Goal: Task Accomplishment & Management: Manage account settings

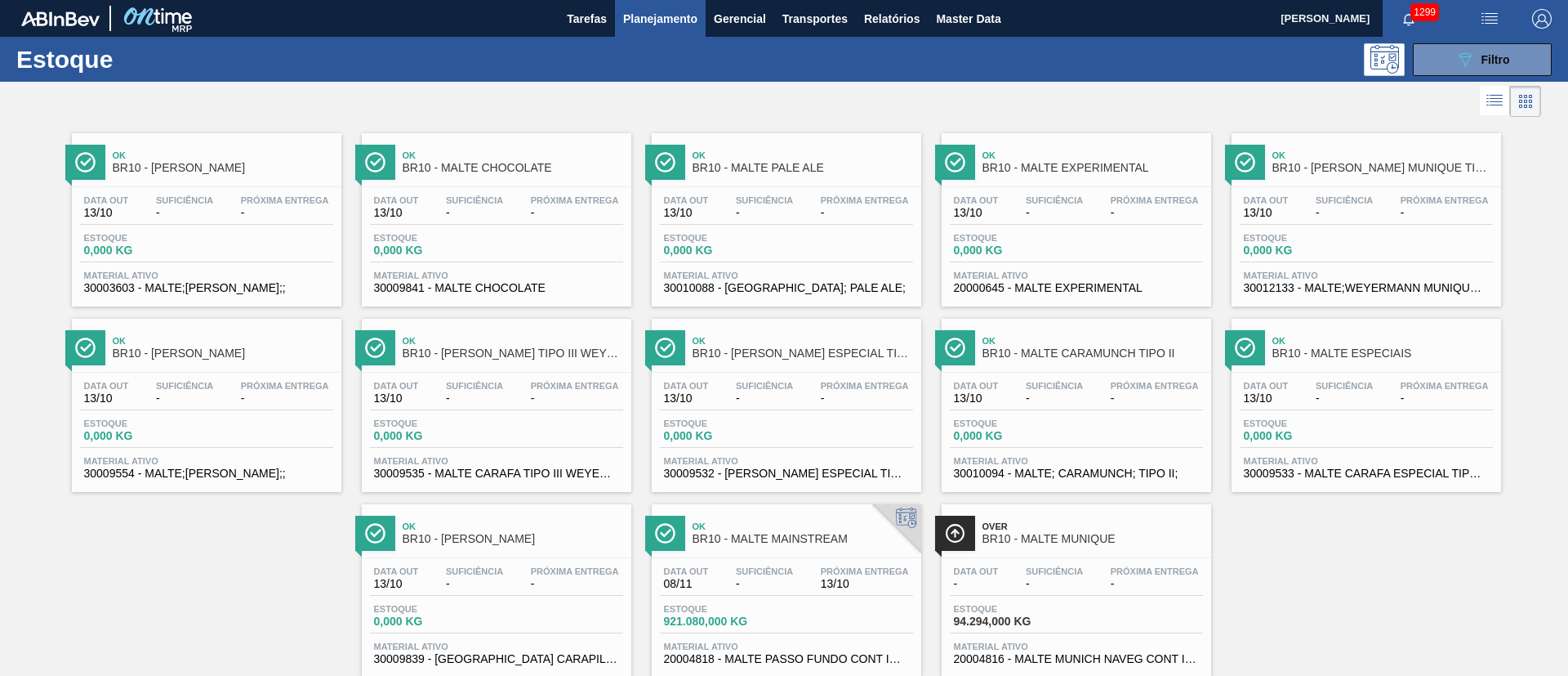
click at [664, 15] on span "Planejamento" at bounding box center [660, 18] width 74 height 20
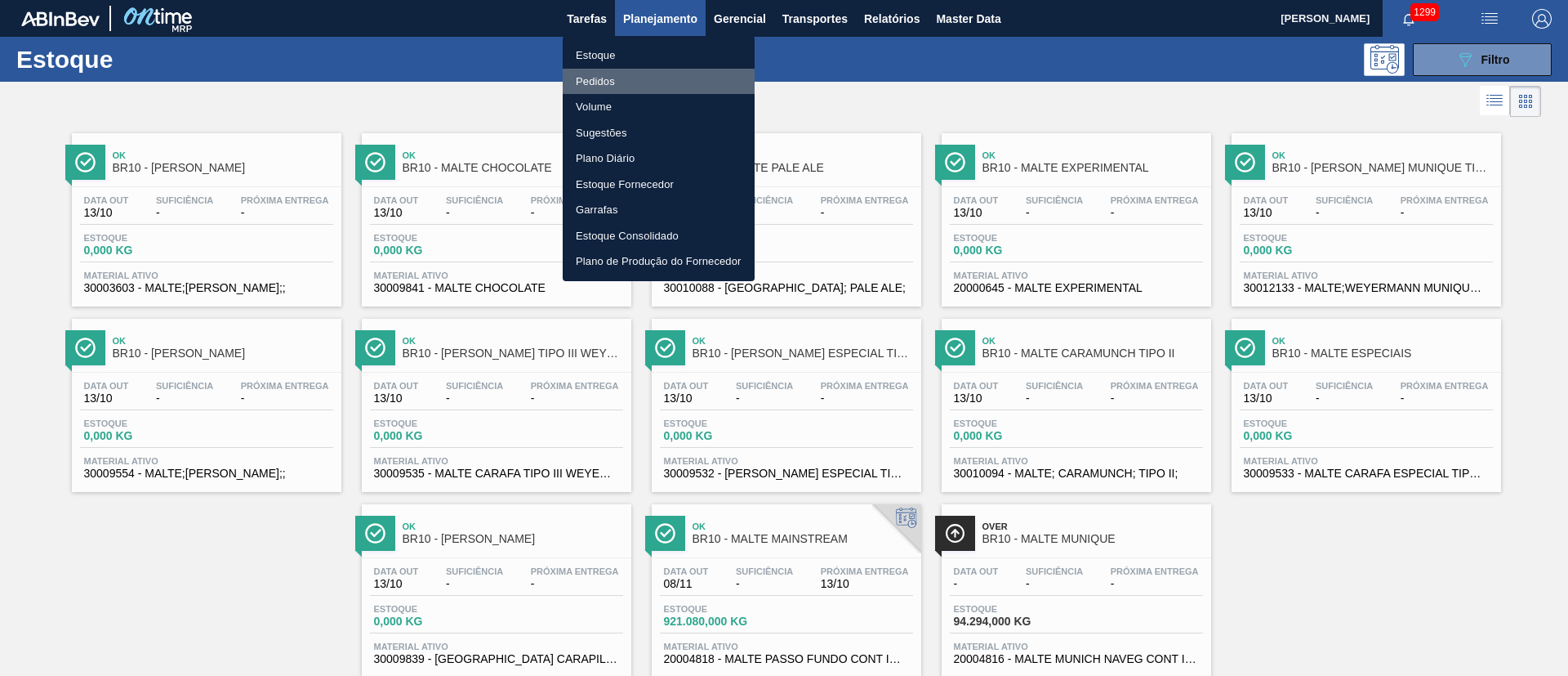
click at [604, 77] on li "Pedidos" at bounding box center [658, 82] width 192 height 26
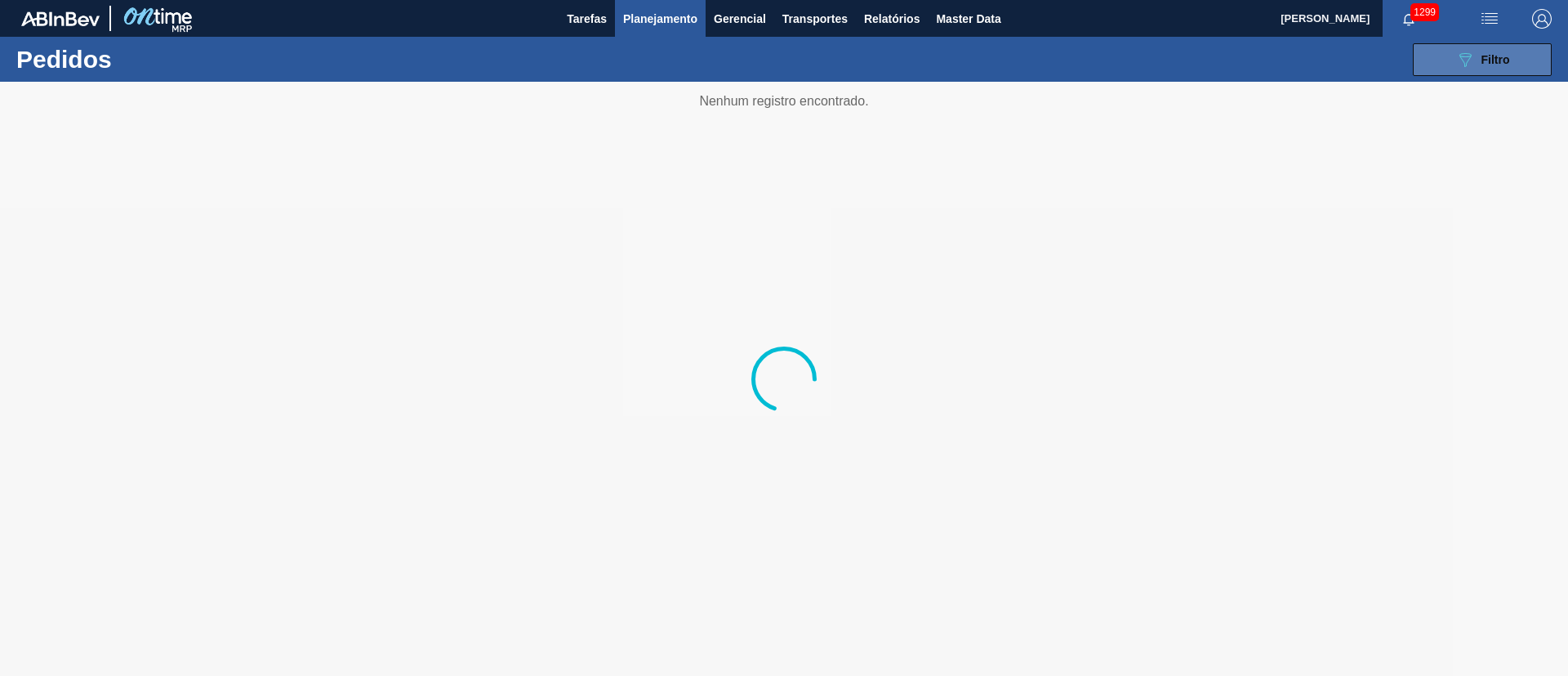
click at [1044, 57] on span "Filtro" at bounding box center [1496, 59] width 29 height 13
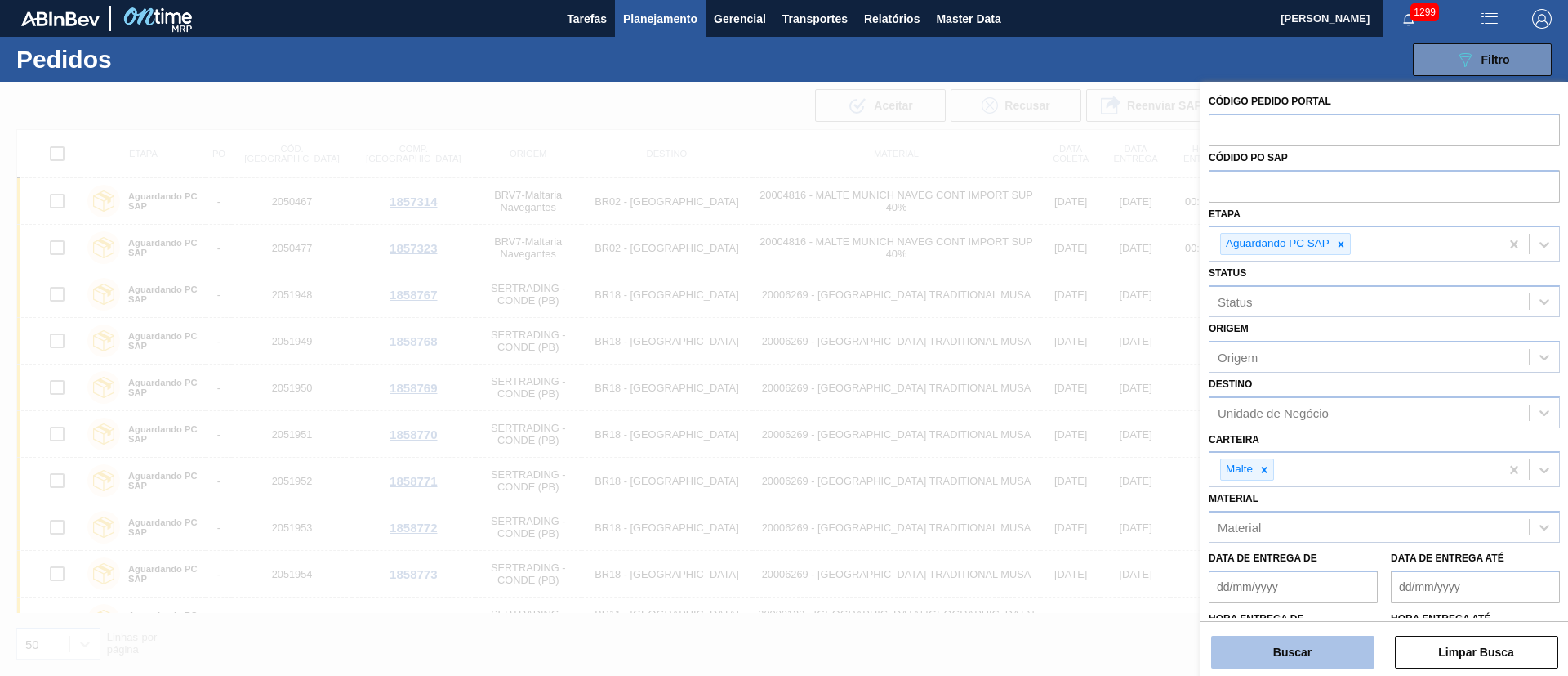
click at [1044, 450] on button "Buscar" at bounding box center [1293, 653] width 163 height 33
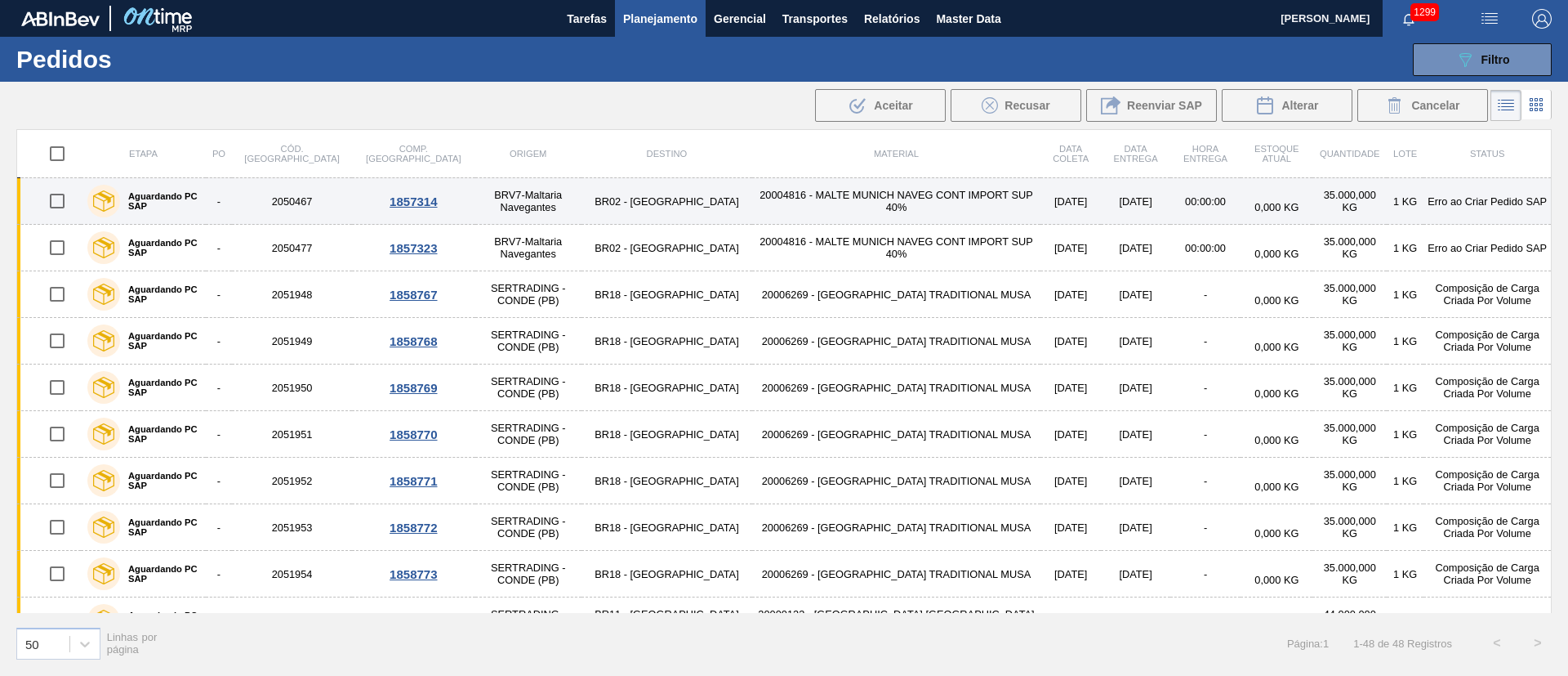
click at [56, 204] on input "checkbox" at bounding box center [57, 200] width 34 height 34
checkbox input "true"
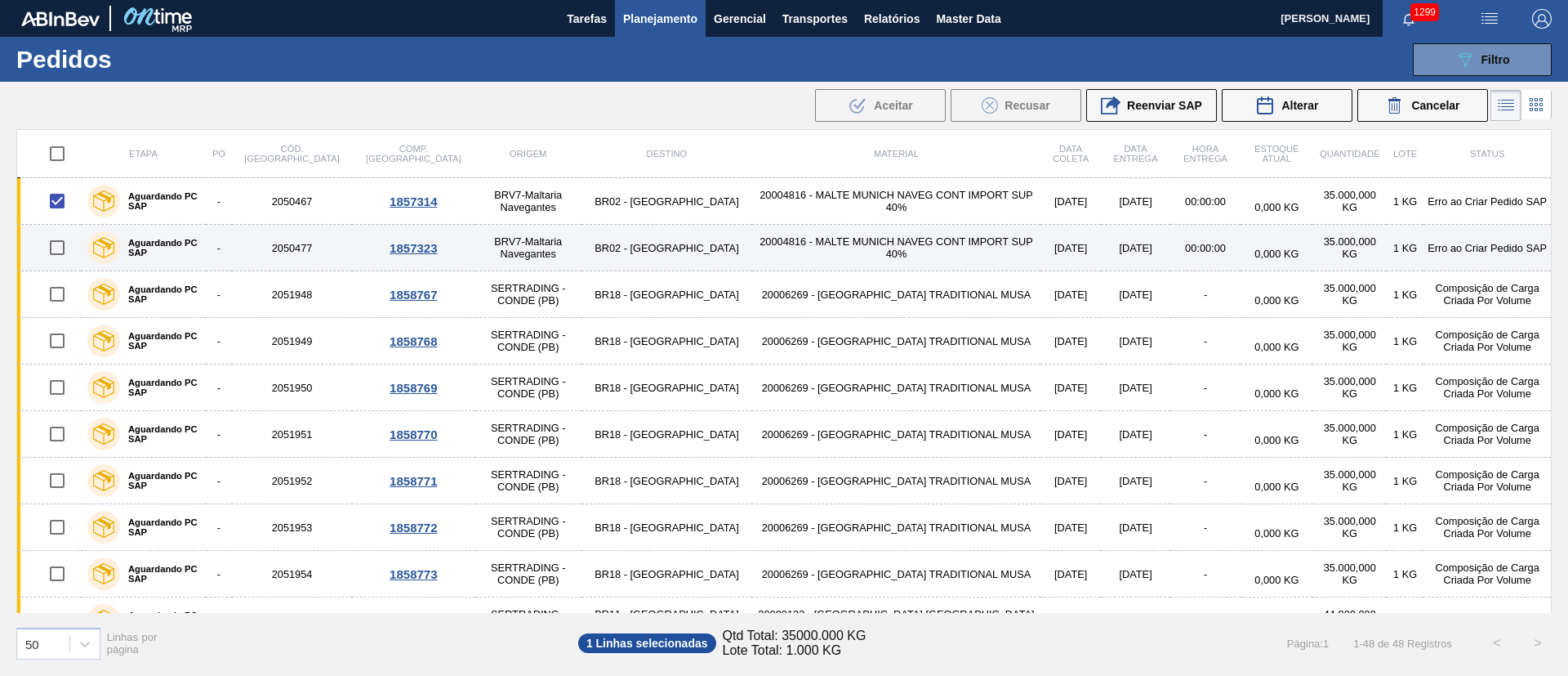
drag, startPoint x: 54, startPoint y: 253, endPoint x: 79, endPoint y: 254, distance: 25.0
click at [55, 254] on input "checkbox" at bounding box center [57, 247] width 34 height 34
checkbox input "true"
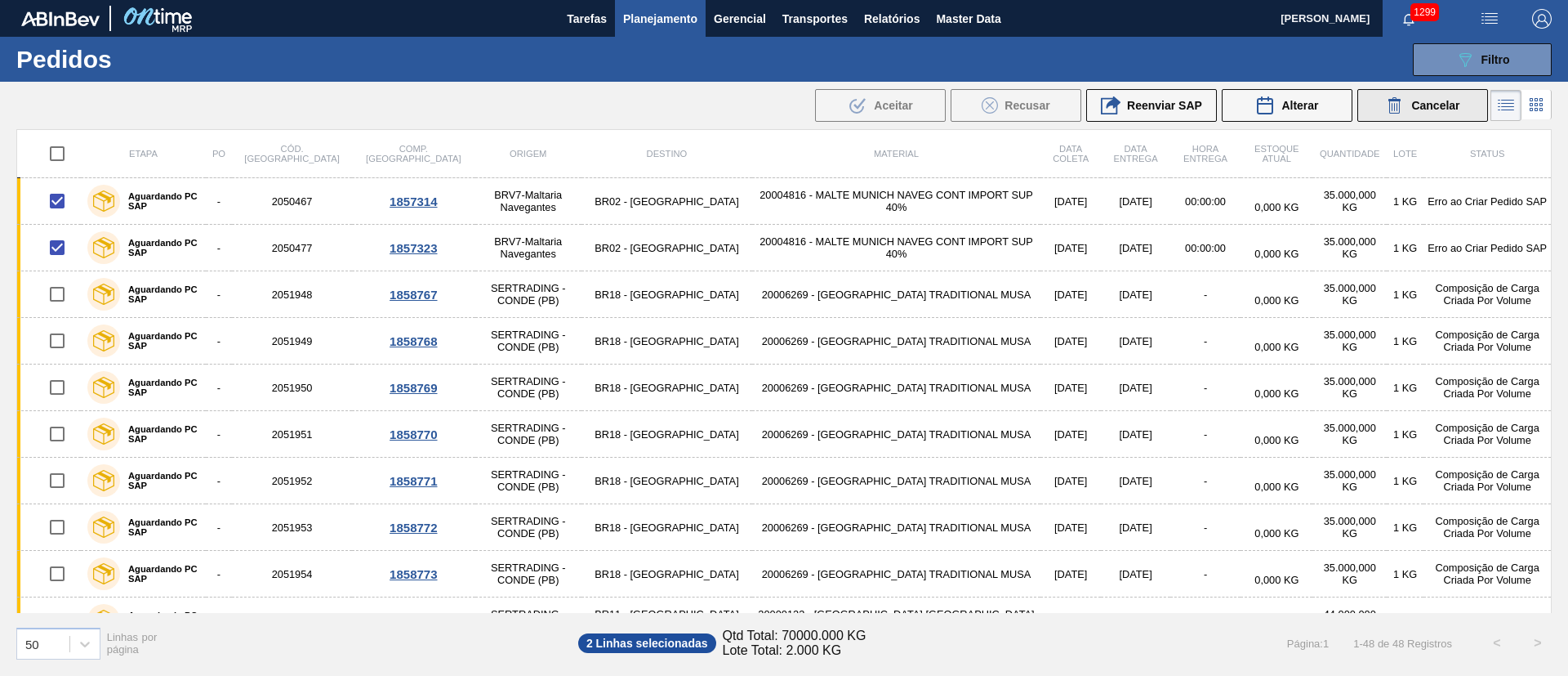
click at [1044, 103] on span "Cancelar" at bounding box center [1435, 105] width 48 height 13
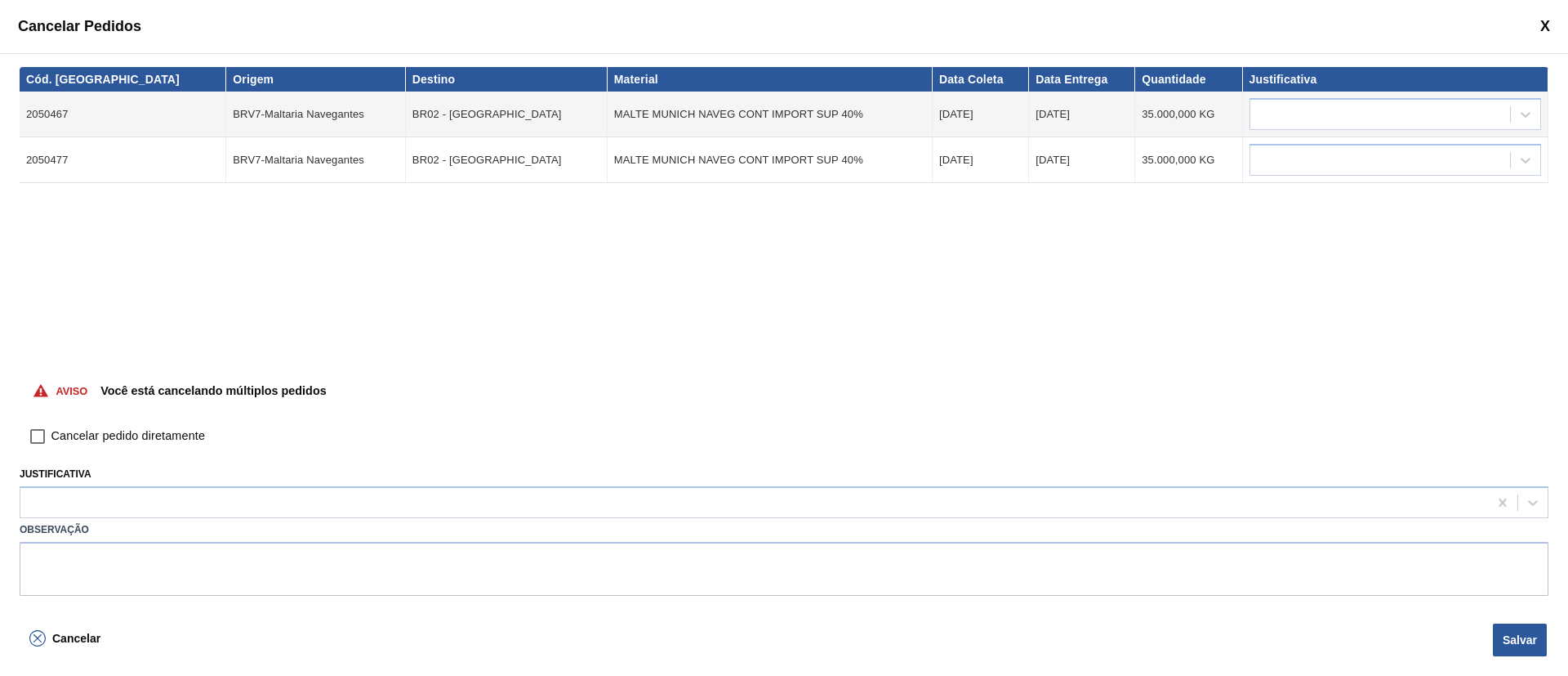
click at [36, 441] on input "Cancelar pedido diretamente" at bounding box center [37, 437] width 28 height 28
checkbox input "true"
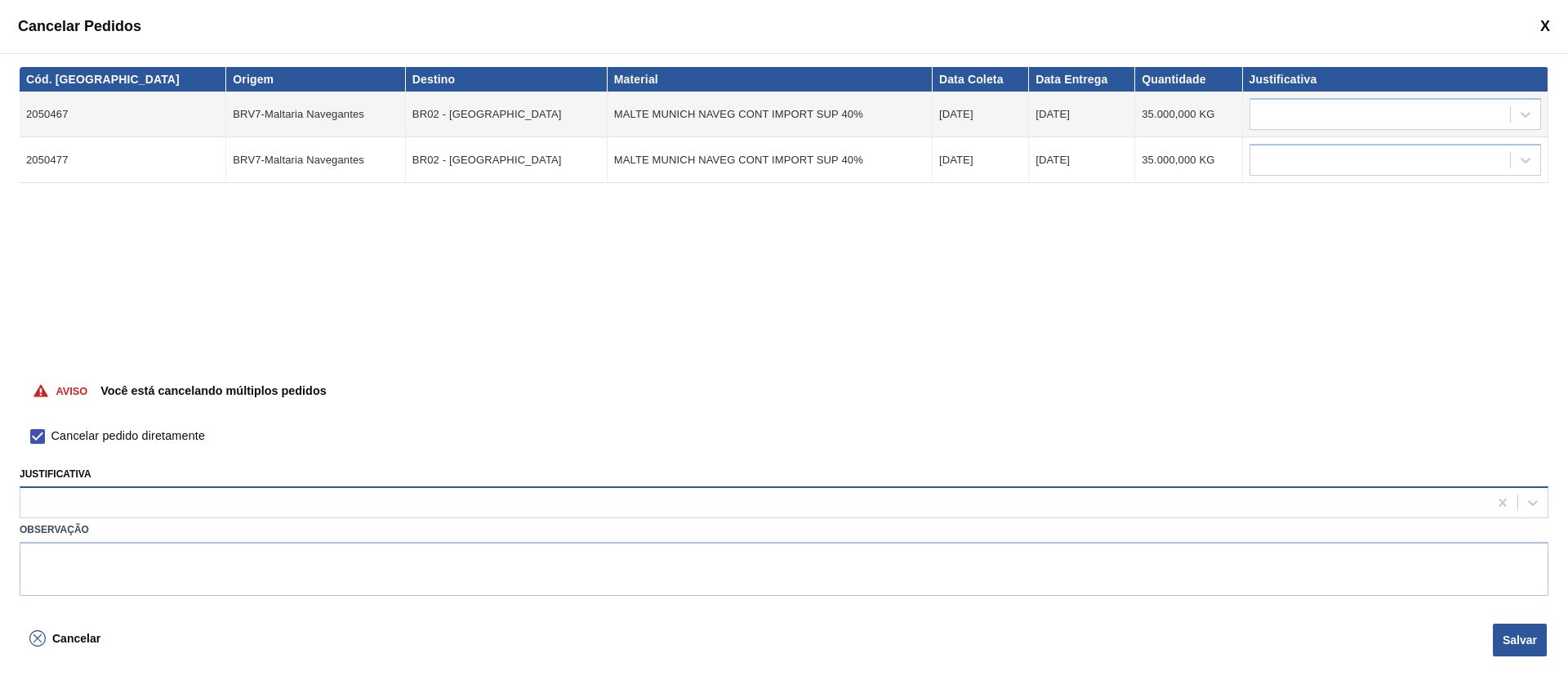
click at [50, 450] on div at bounding box center [754, 503] width 1468 height 23
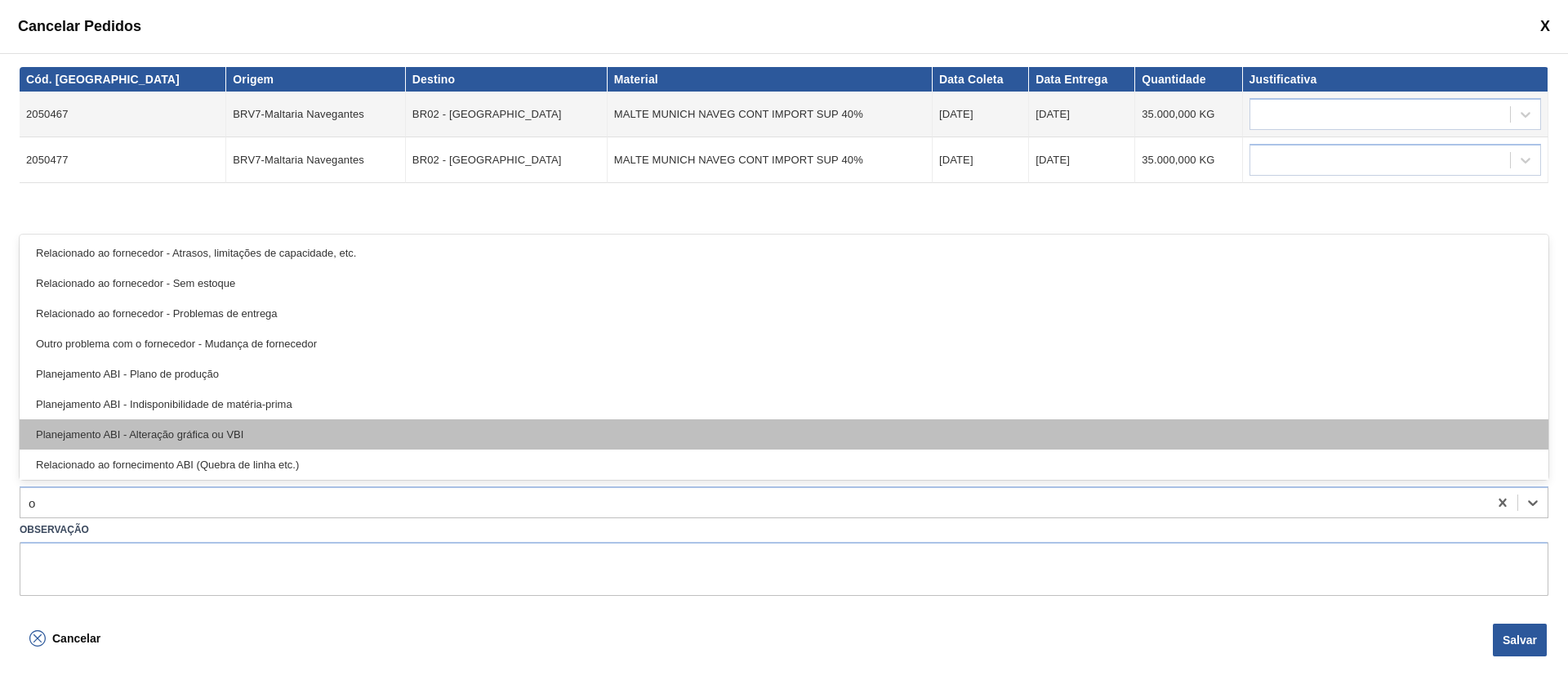
type input "ou"
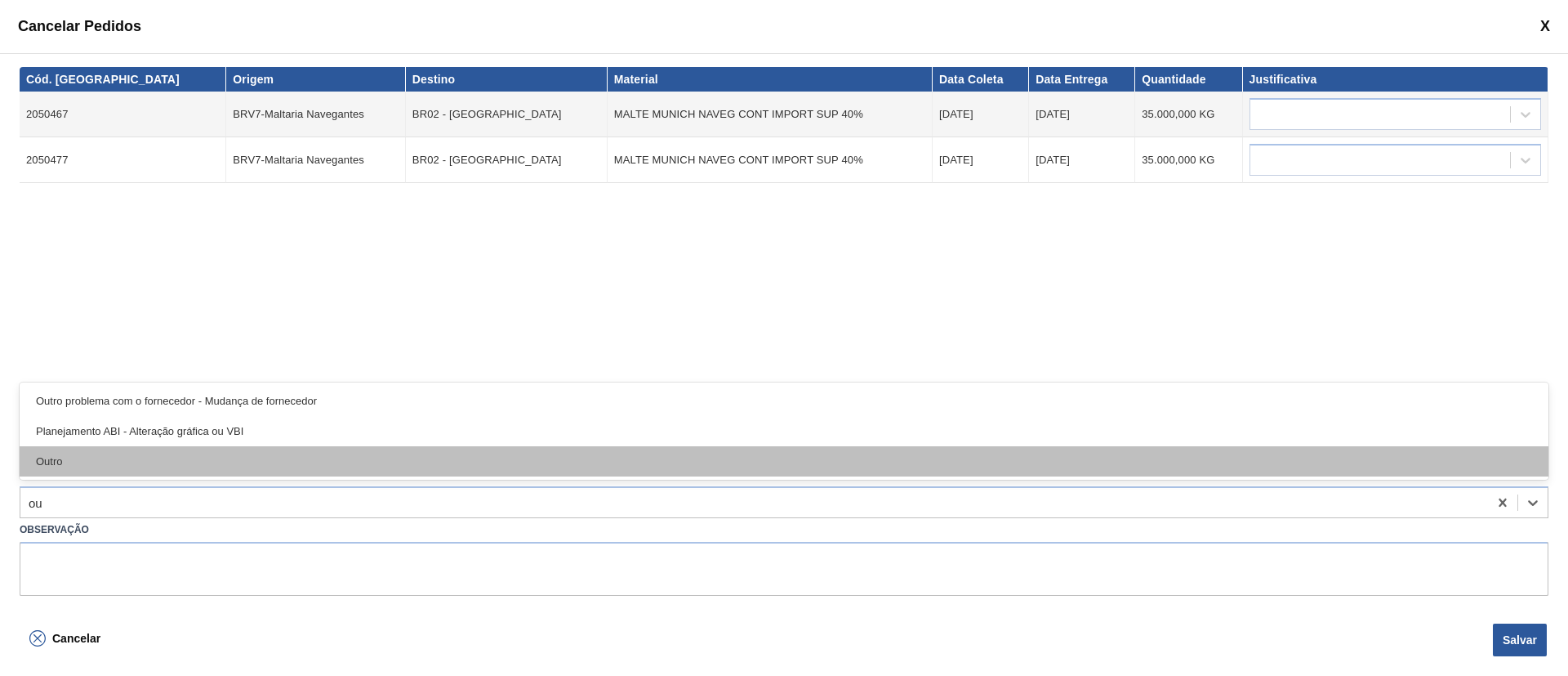
click at [61, 447] on div "Outro" at bounding box center [784, 461] width 1529 height 30
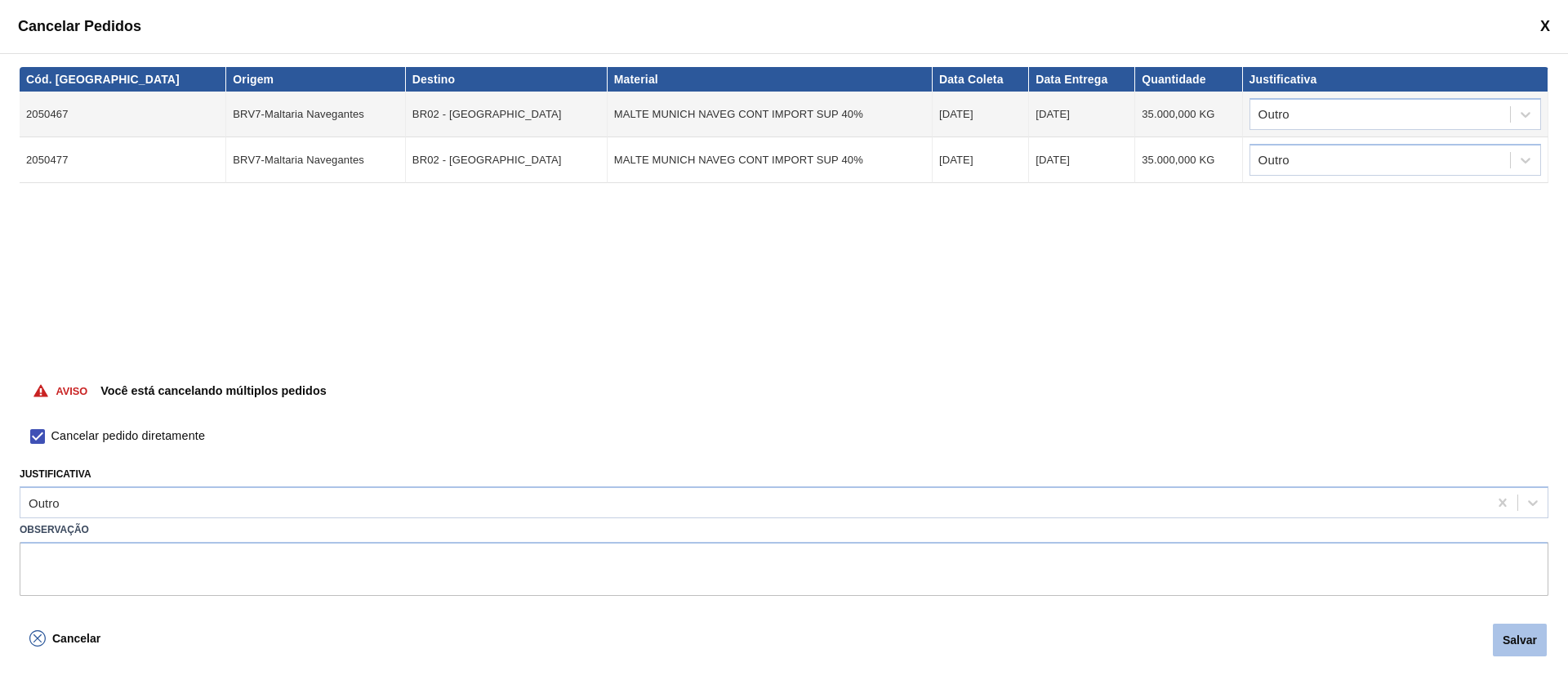
click at [1044, 450] on button "Salvar" at bounding box center [1520, 640] width 54 height 33
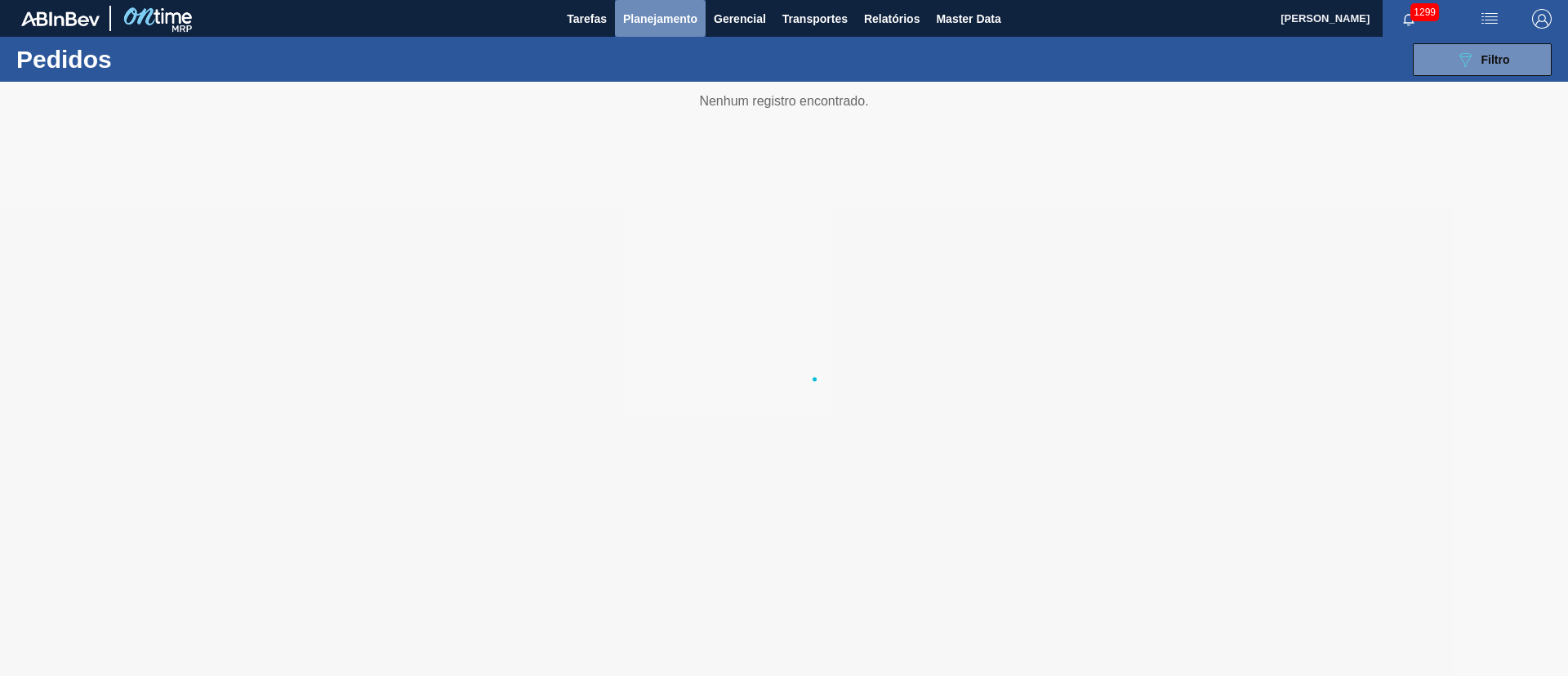
click at [653, 24] on span "Planejamento" at bounding box center [660, 18] width 74 height 20
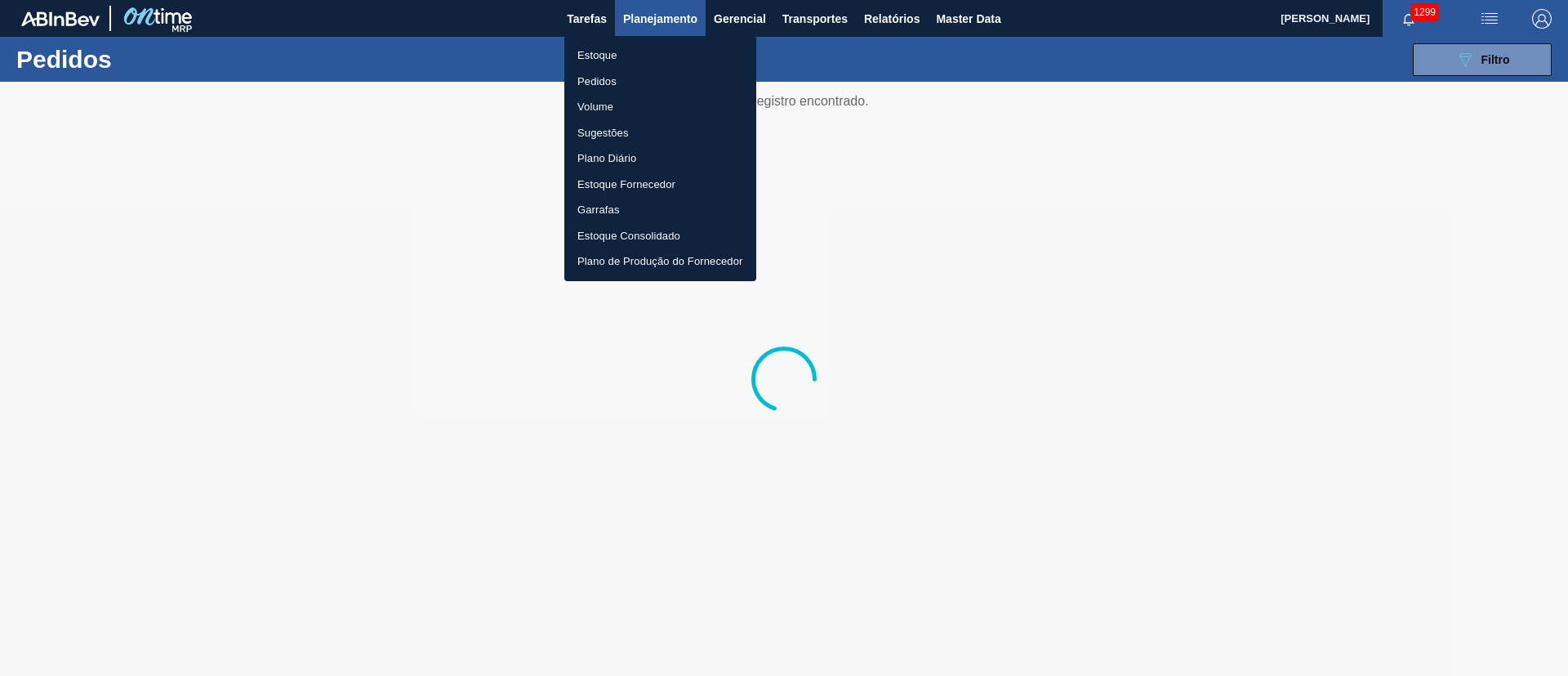
click at [600, 88] on li "Pedidos" at bounding box center [660, 82] width 192 height 26
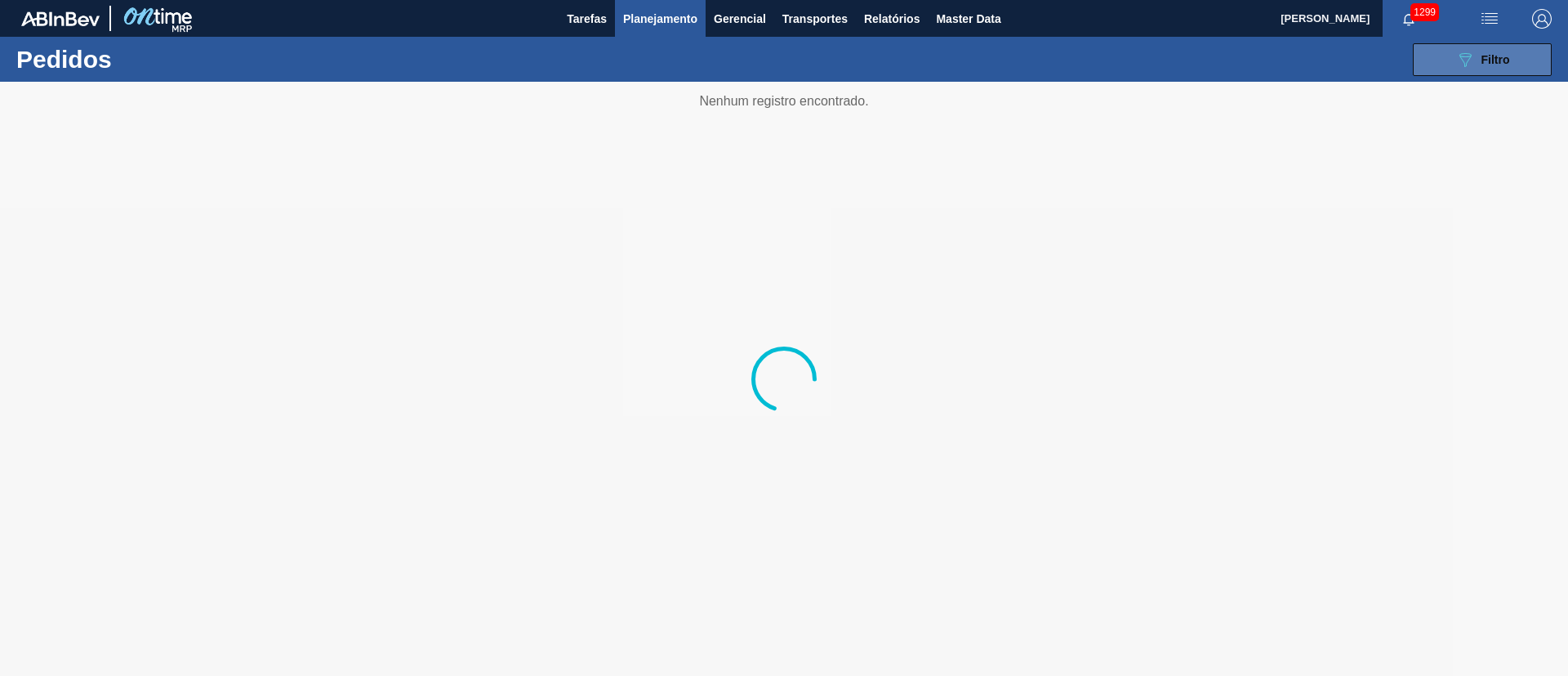
click at [1465, 55] on icon "089F7B8B-B2A5-4AFE-B5C0-19BA573D28AC" at bounding box center [1465, 59] width 20 height 20
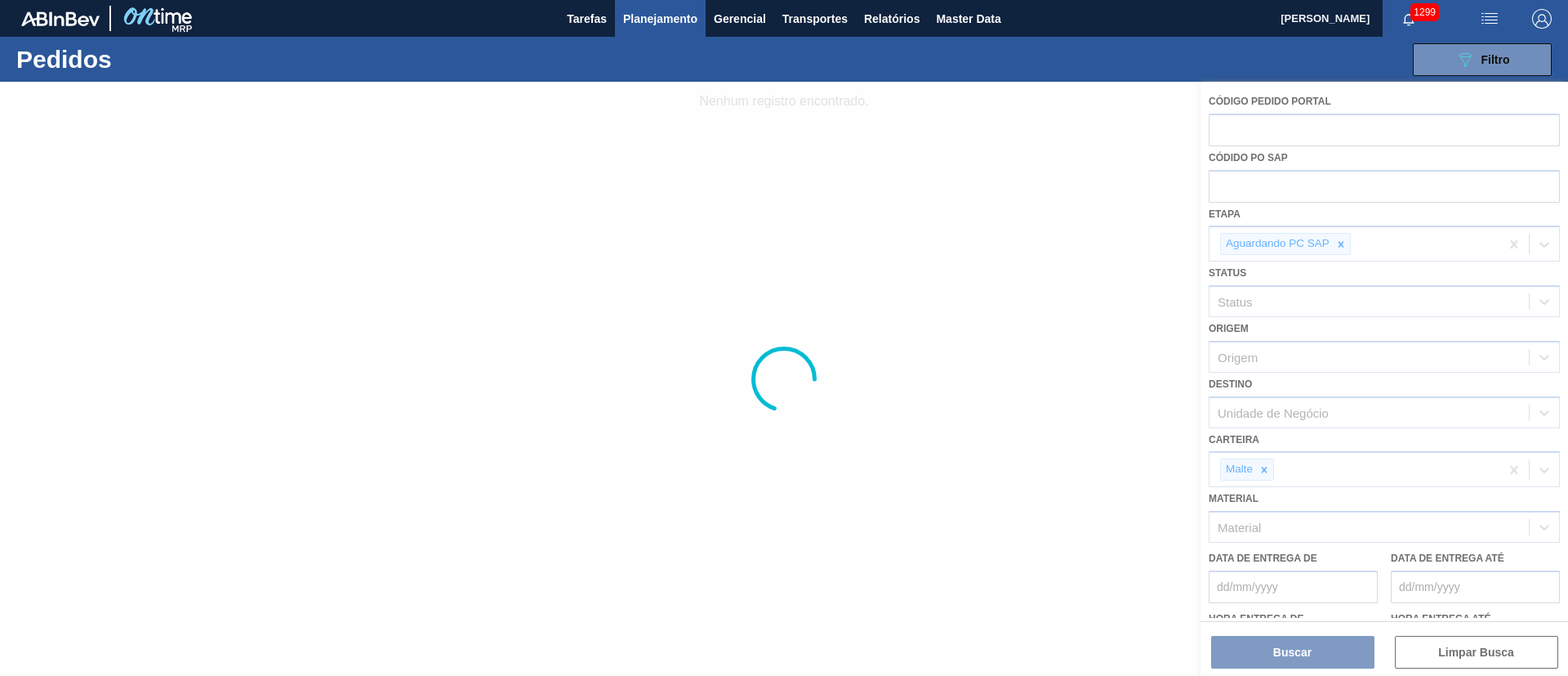
click at [648, 20] on span "Planejamento" at bounding box center [660, 18] width 74 height 20
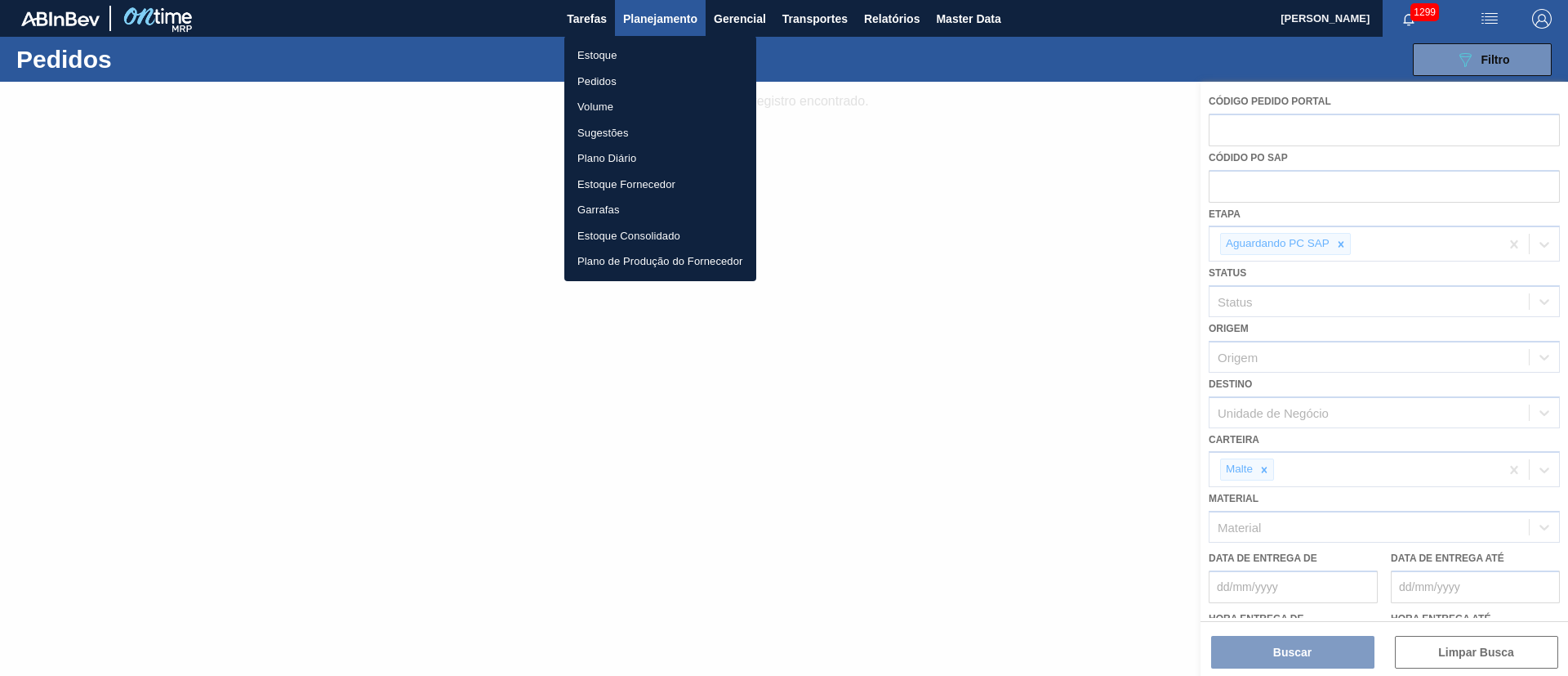
click at [578, 79] on li "Pedidos" at bounding box center [660, 82] width 192 height 26
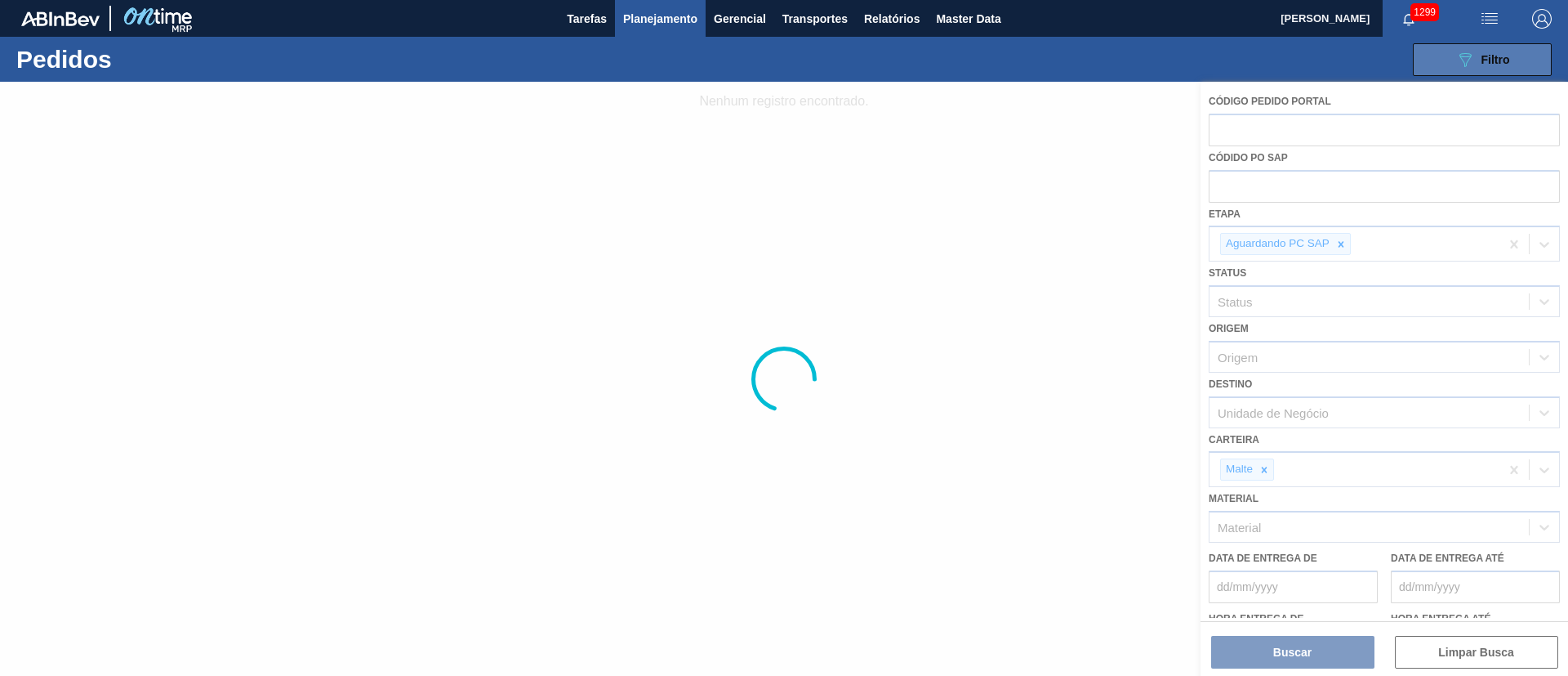
click at [1478, 62] on div "089F7B8B-B2A5-4AFE-B5C0-19BA573D28AC Filtro" at bounding box center [1483, 59] width 55 height 20
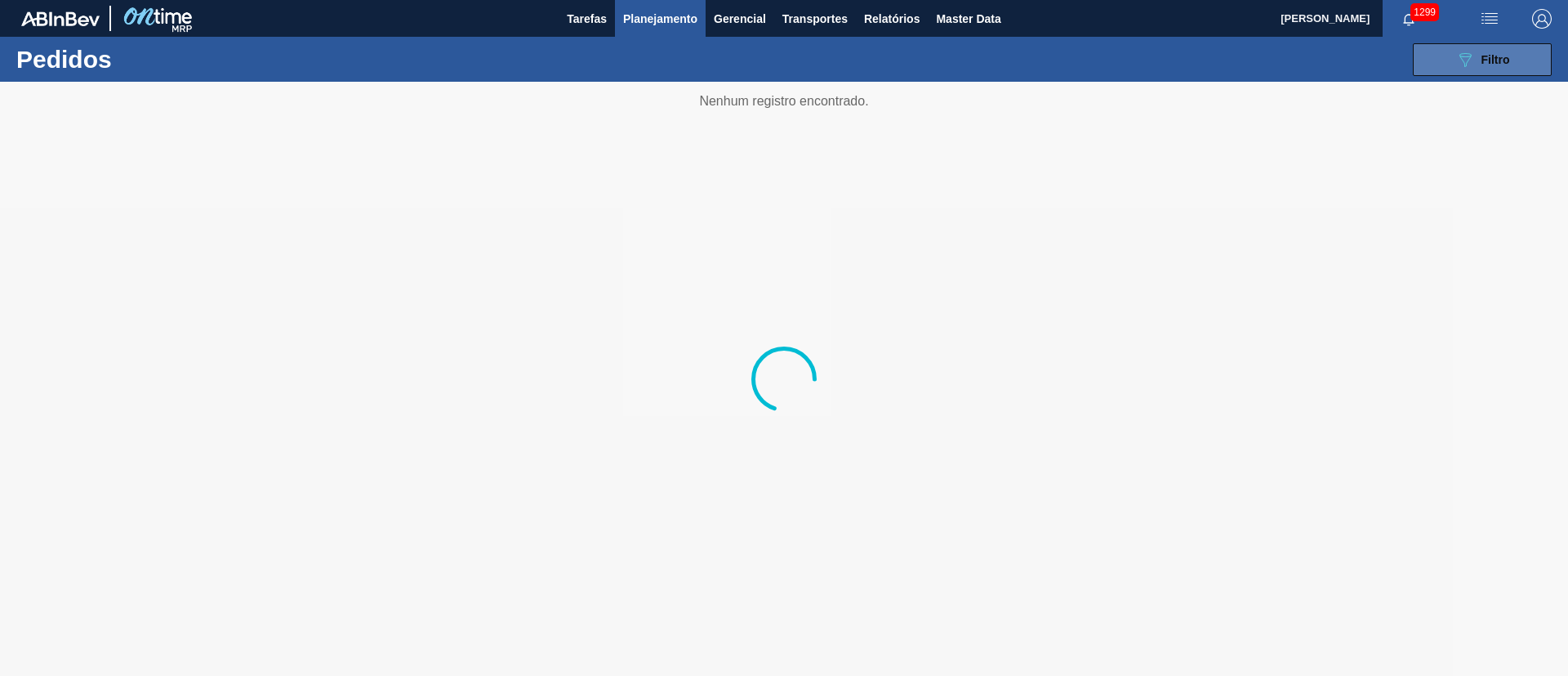
click at [1472, 51] on icon "089F7B8B-B2A5-4AFE-B5C0-19BA573D28AC" at bounding box center [1465, 59] width 20 height 20
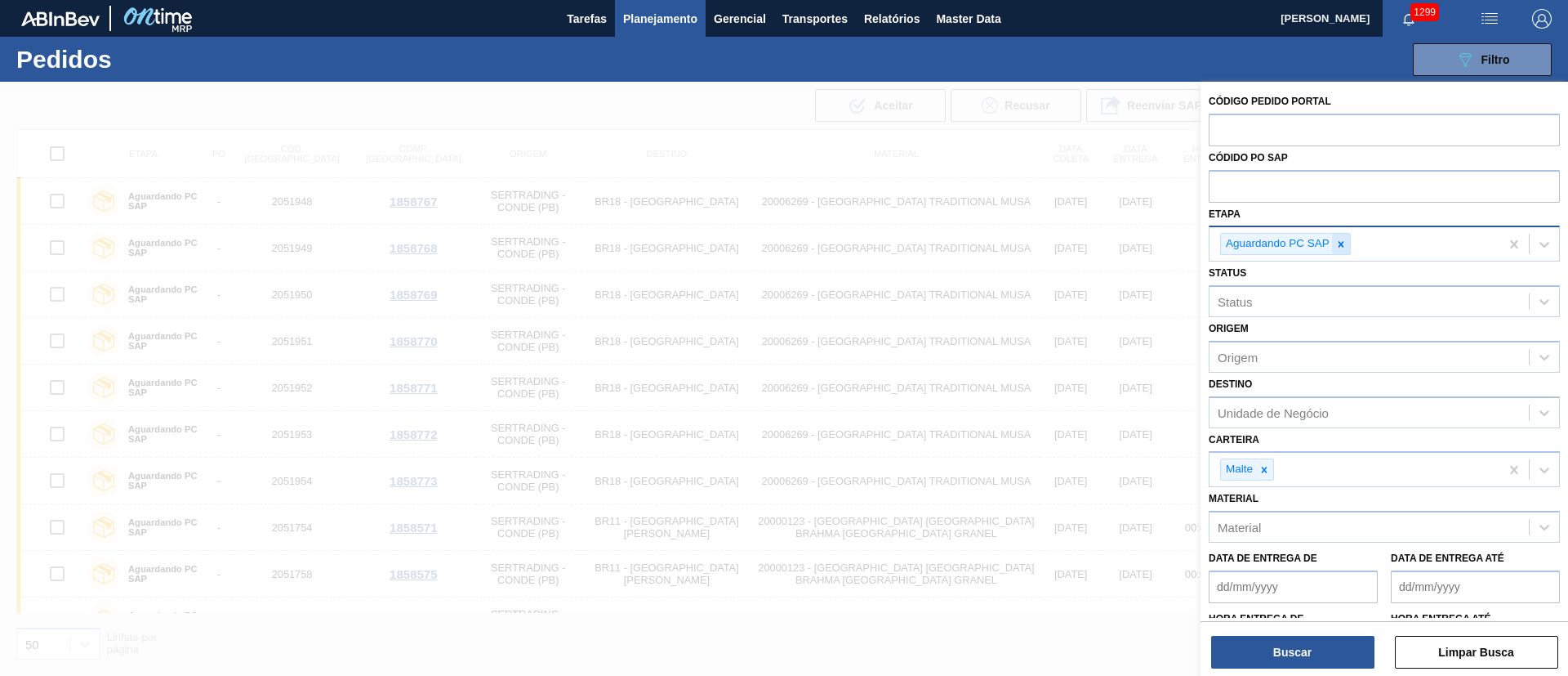
click at [1342, 245] on icon at bounding box center [1341, 244] width 6 height 6
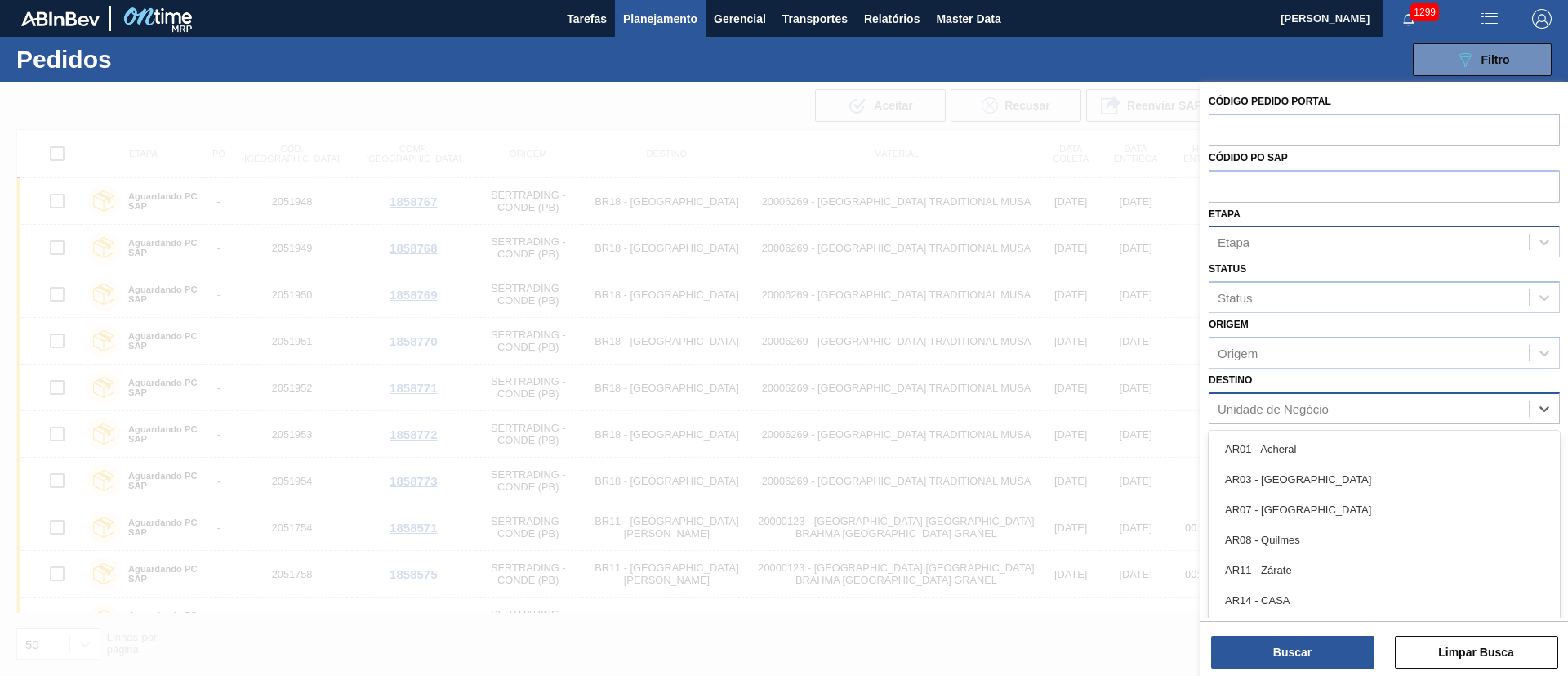
click at [1244, 414] on div "Unidade de Negócio" at bounding box center [1273, 408] width 111 height 14
type input "12"
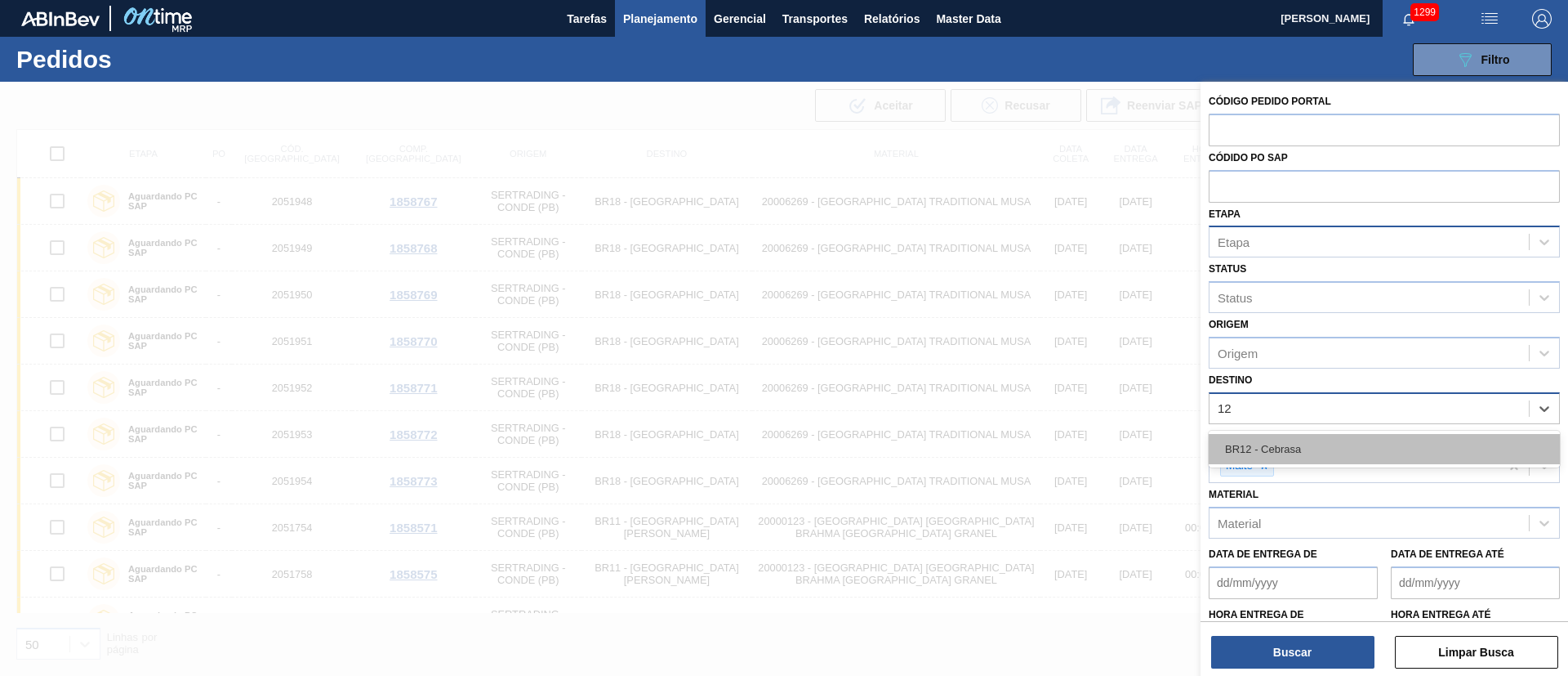
click at [1251, 450] on div "BR12 - Cebrasa" at bounding box center [1385, 449] width 351 height 30
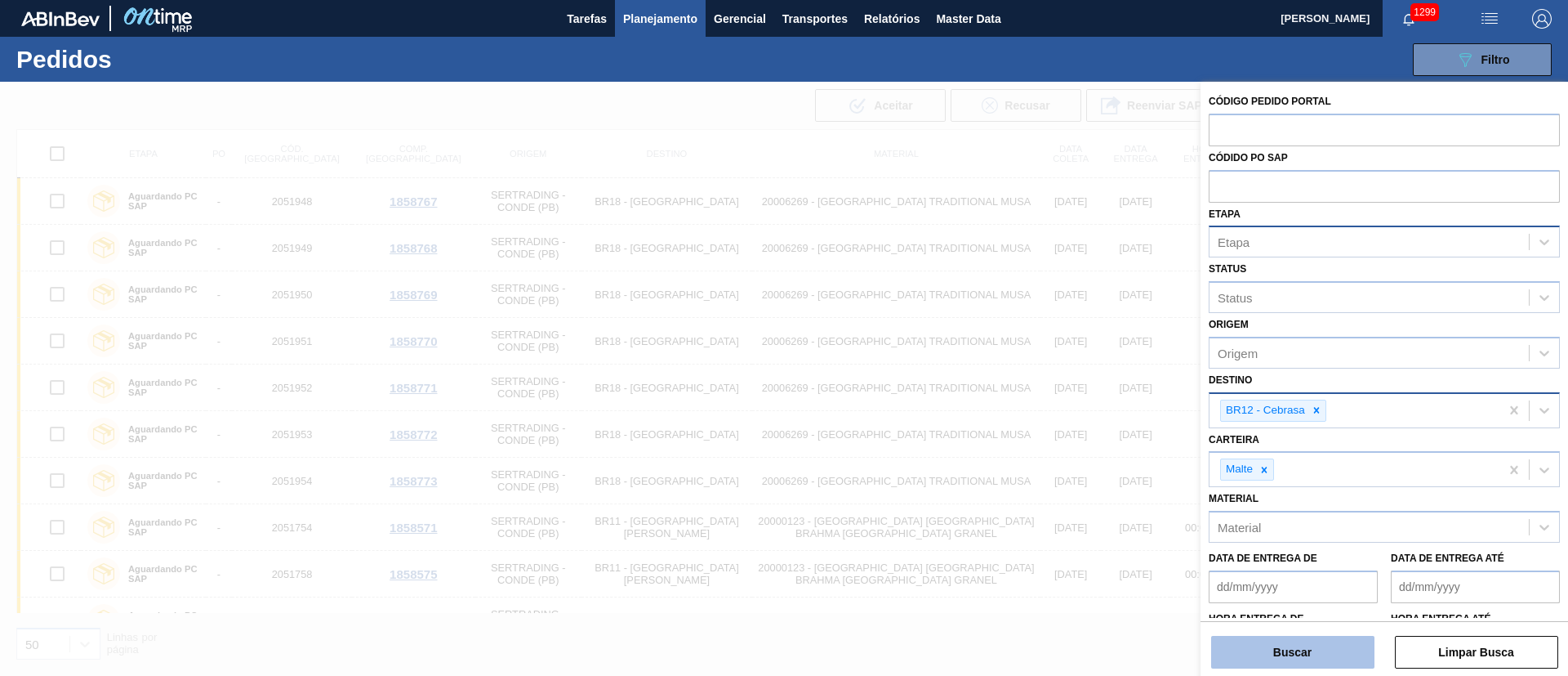
click at [1241, 641] on button "Buscar" at bounding box center [1293, 653] width 163 height 33
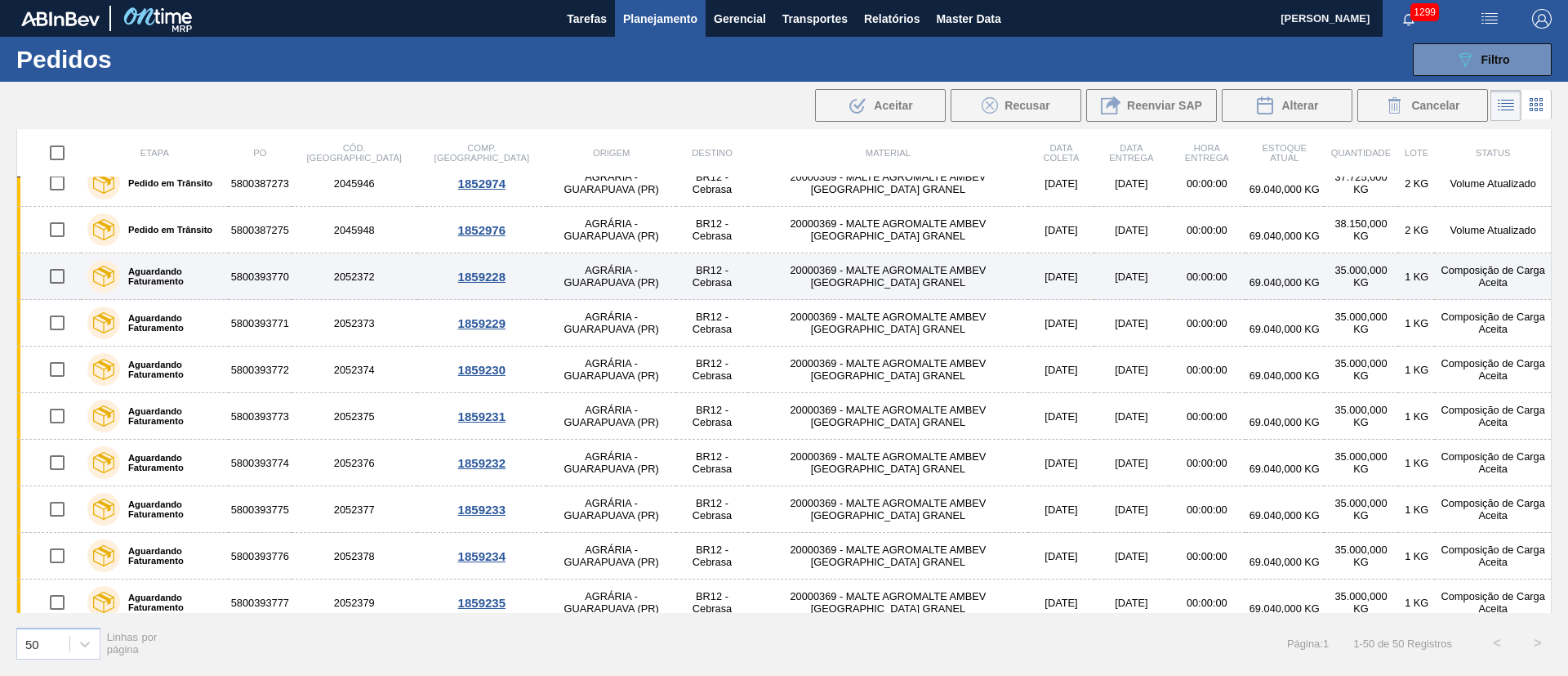
scroll to position [123, 0]
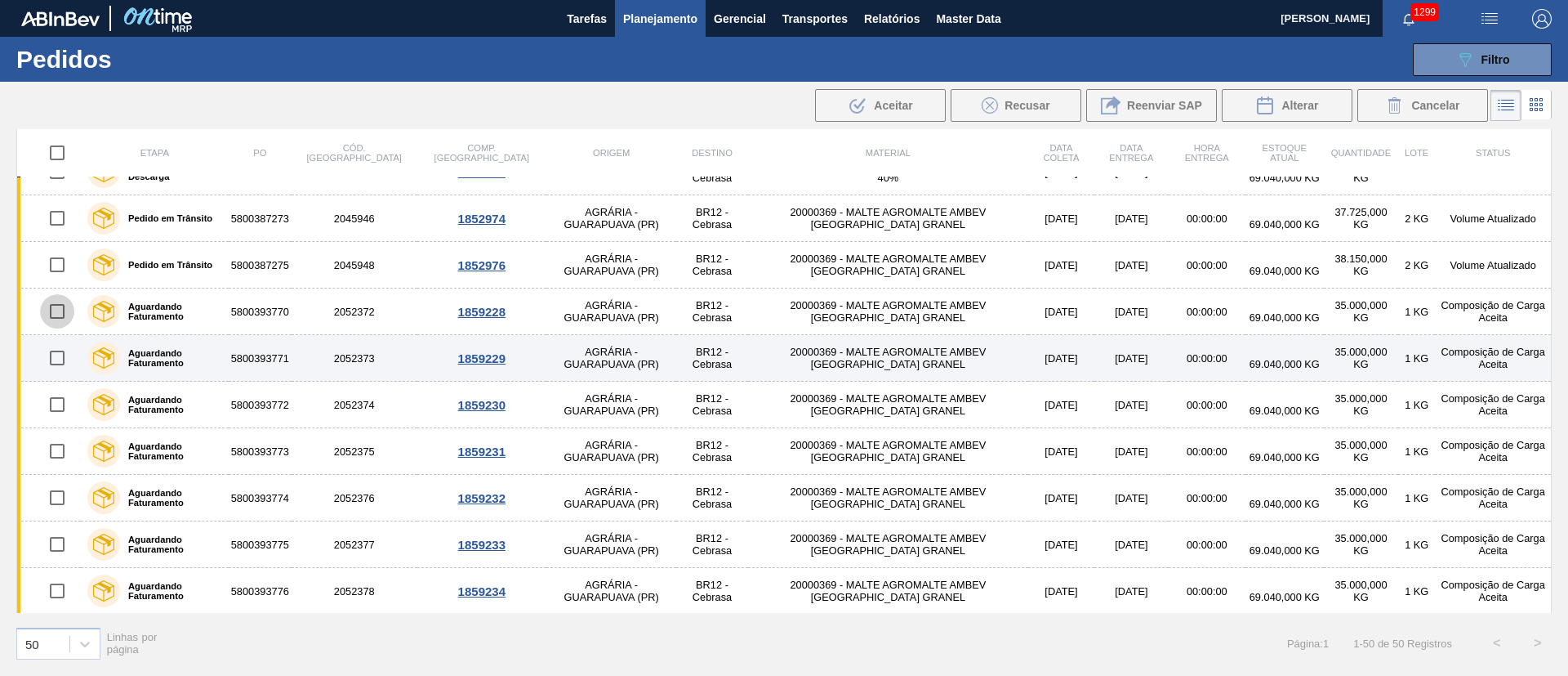
drag, startPoint x: 61, startPoint y: 307, endPoint x: 51, endPoint y: 338, distance: 32.6
click at [61, 308] on input "checkbox" at bounding box center [57, 311] width 34 height 34
checkbox input "true"
click at [61, 356] on input "checkbox" at bounding box center [57, 358] width 34 height 34
checkbox input "true"
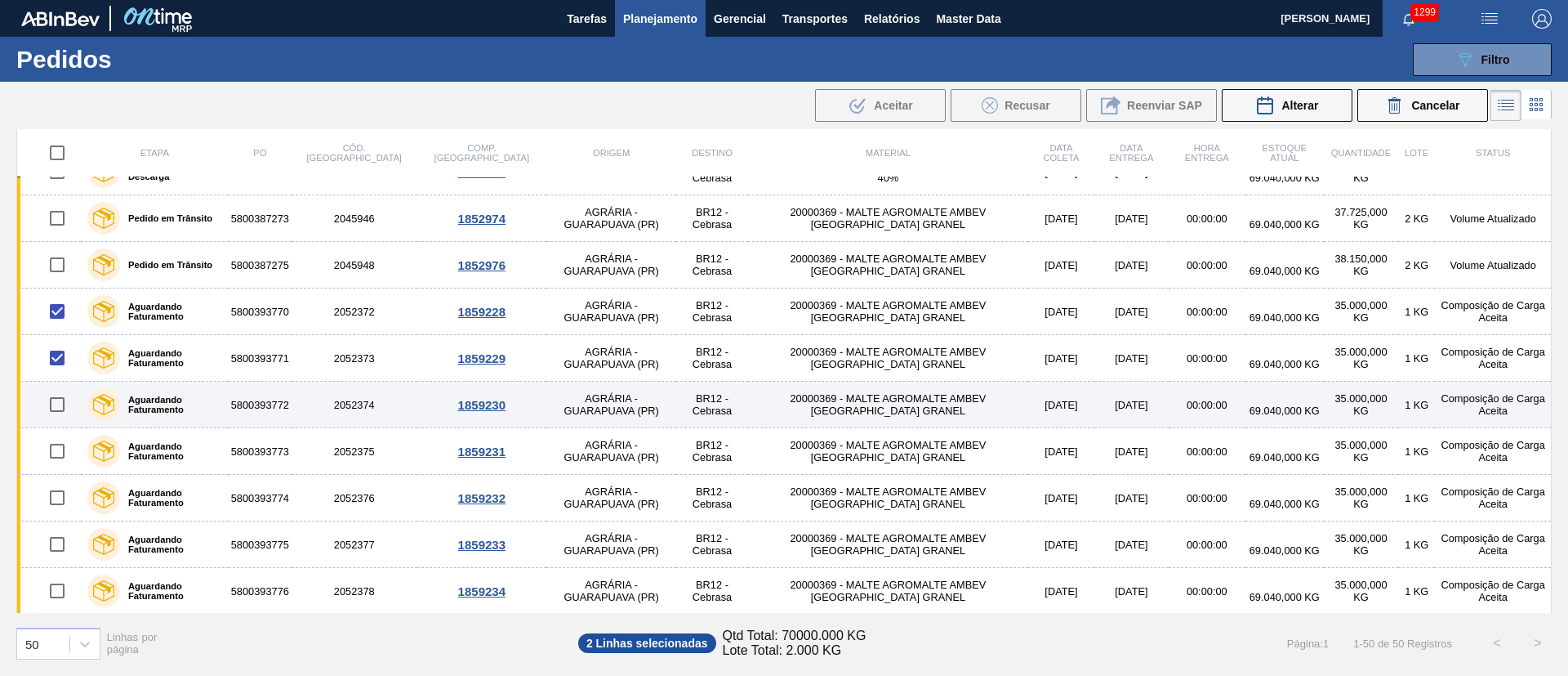
click at [54, 408] on input "checkbox" at bounding box center [57, 404] width 34 height 34
checkbox input "true"
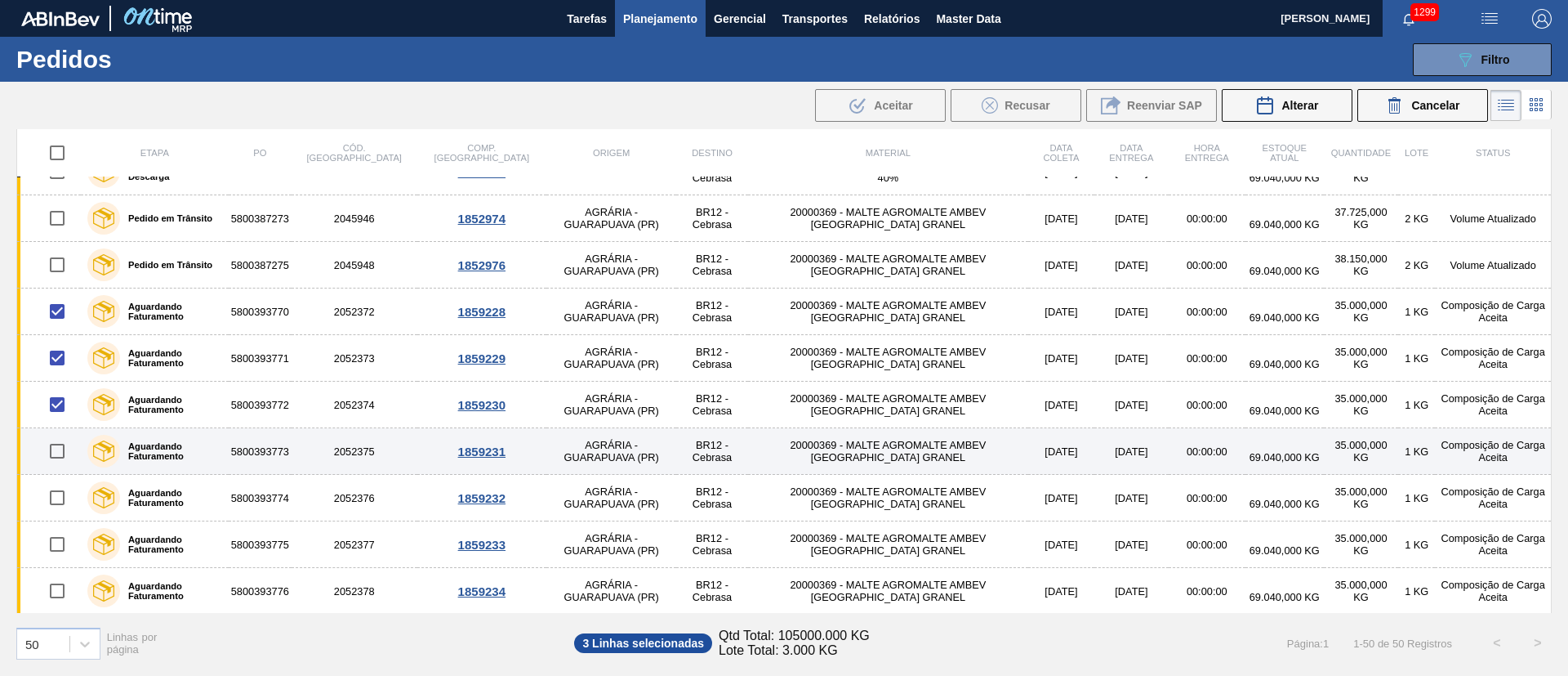
click at [56, 445] on input "checkbox" at bounding box center [57, 451] width 34 height 34
checkbox input "true"
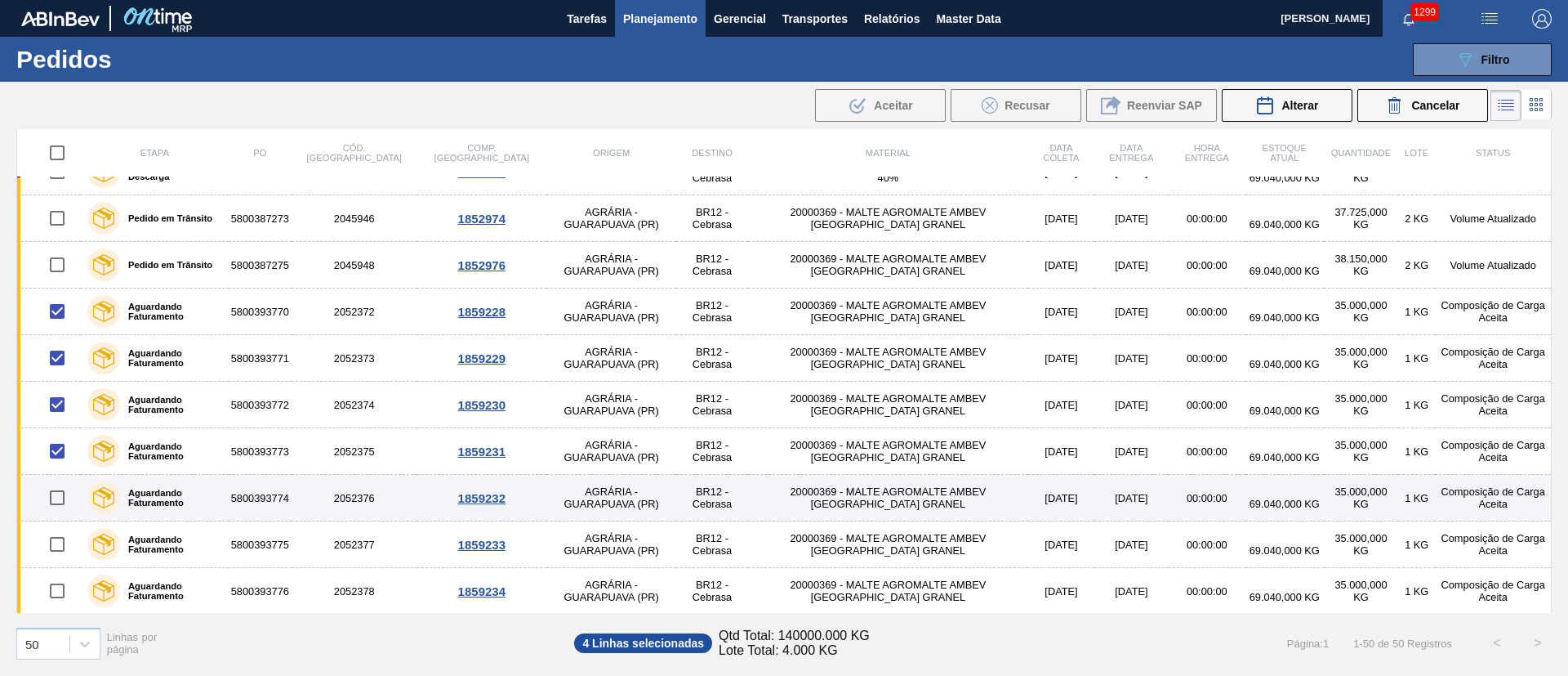
click at [57, 492] on input "checkbox" at bounding box center [57, 497] width 34 height 34
checkbox input "true"
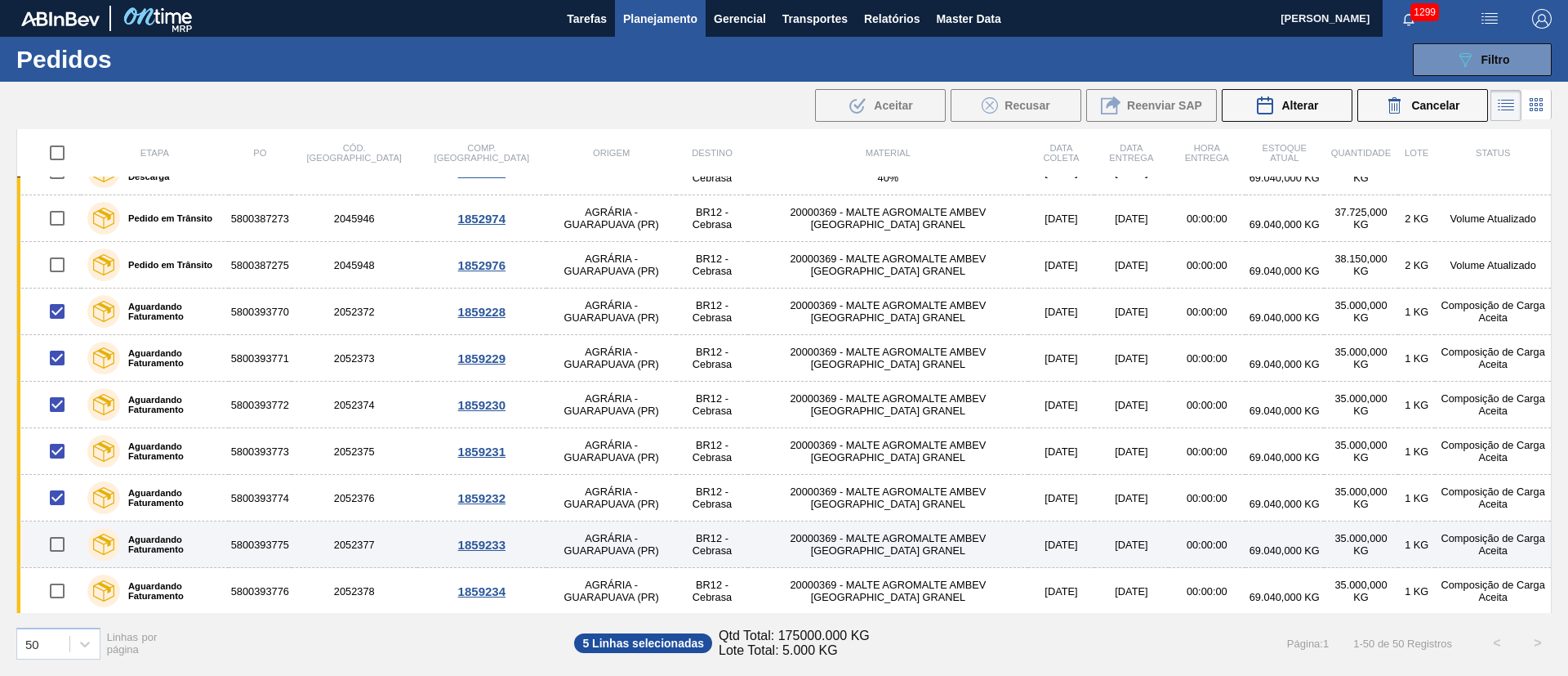
click at [57, 545] on input "checkbox" at bounding box center [57, 544] width 34 height 34
checkbox input "true"
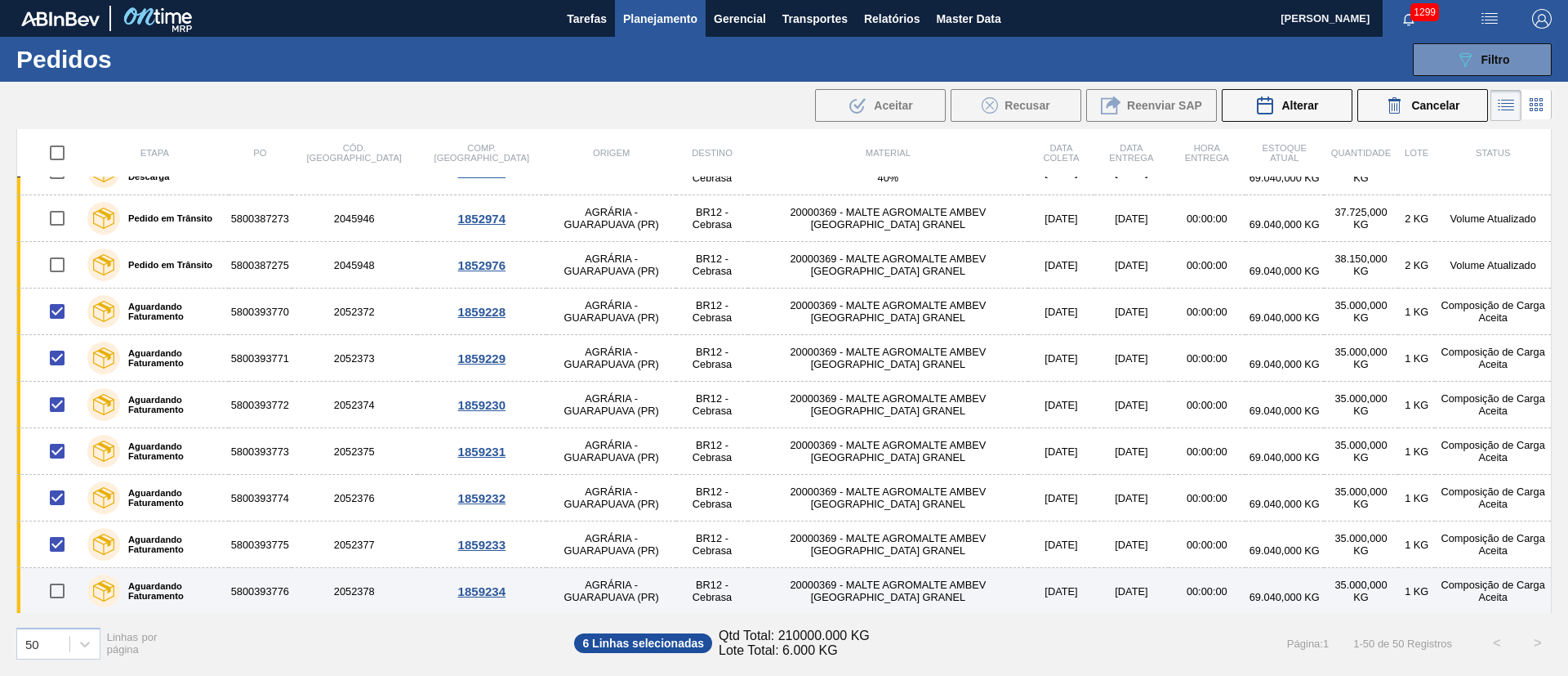
click at [56, 579] on input "checkbox" at bounding box center [57, 590] width 34 height 34
checkbox input "true"
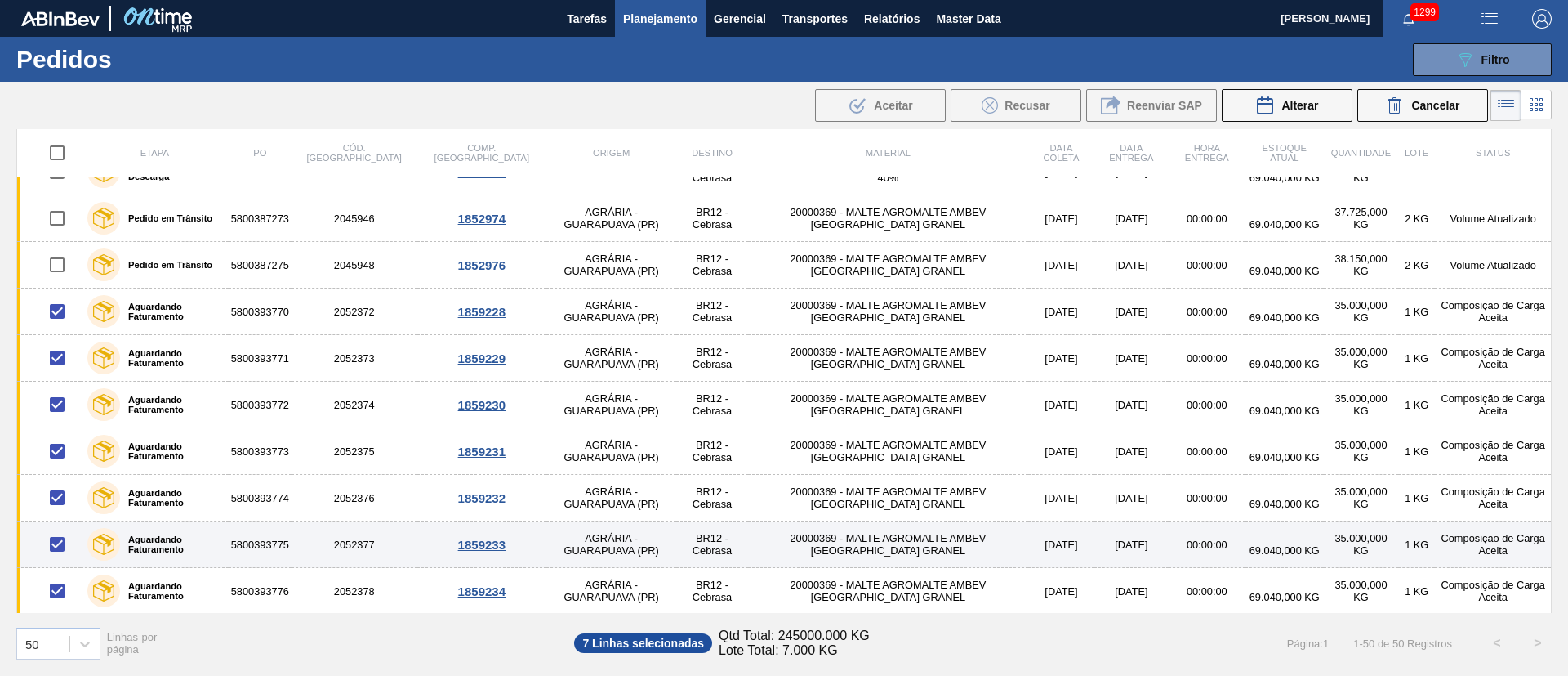
scroll to position [245, 0]
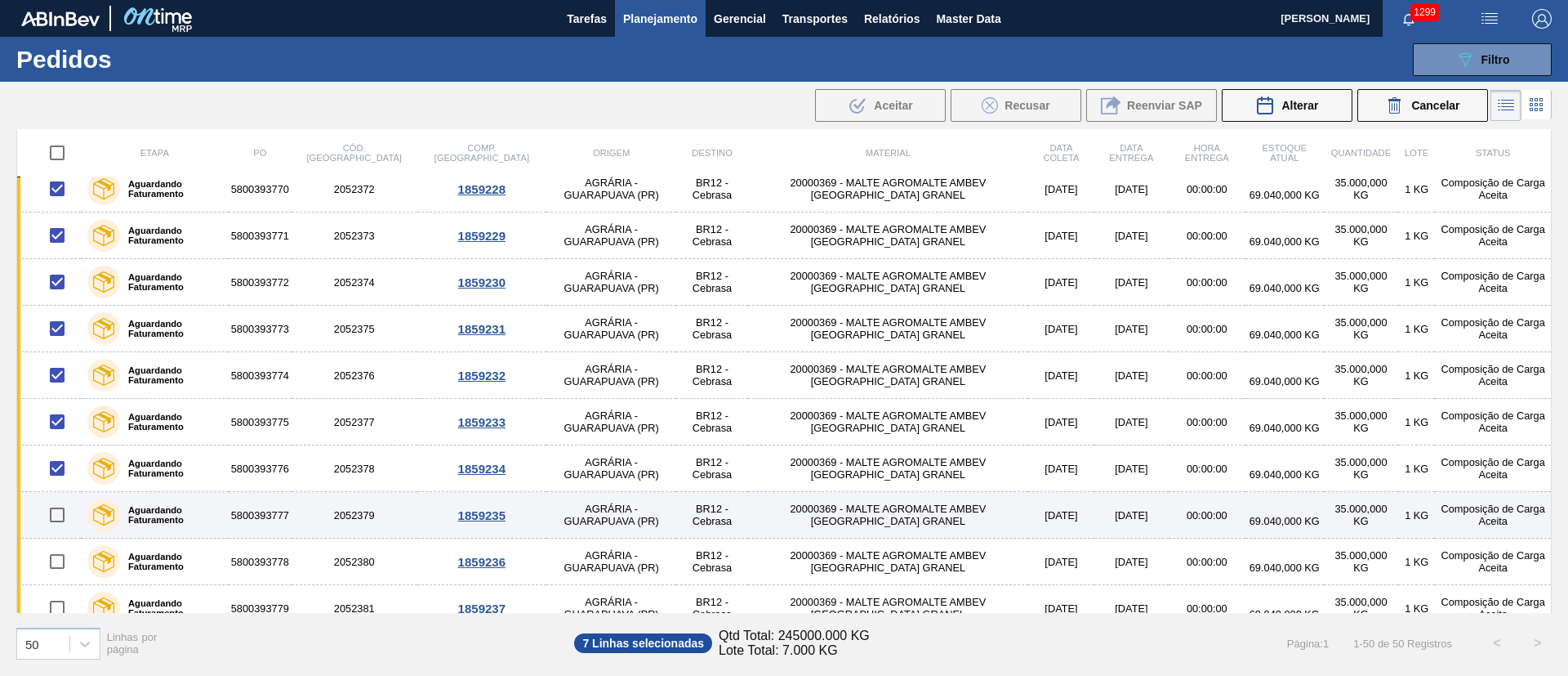
click at [50, 519] on input "checkbox" at bounding box center [57, 514] width 34 height 34
checkbox input "true"
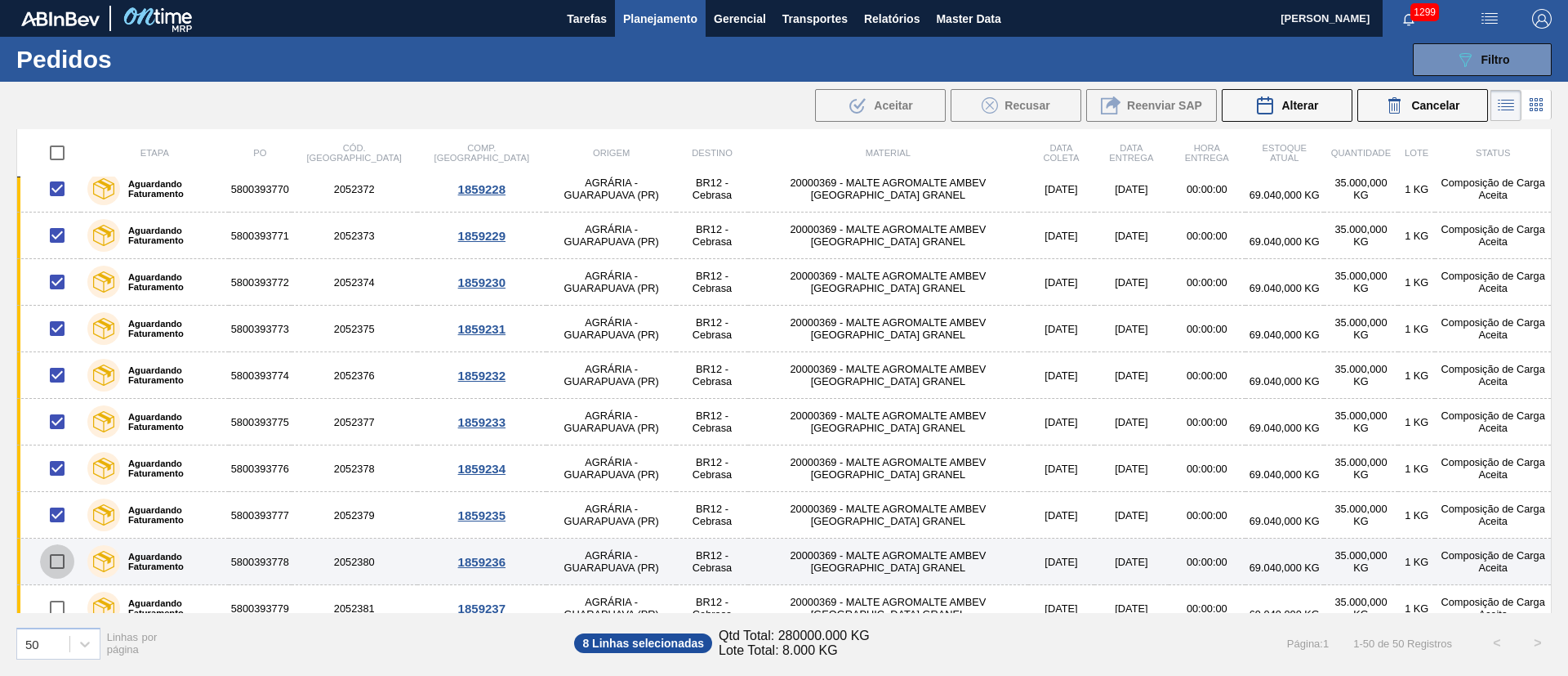
click at [56, 560] on input "checkbox" at bounding box center [57, 561] width 34 height 34
checkbox input "true"
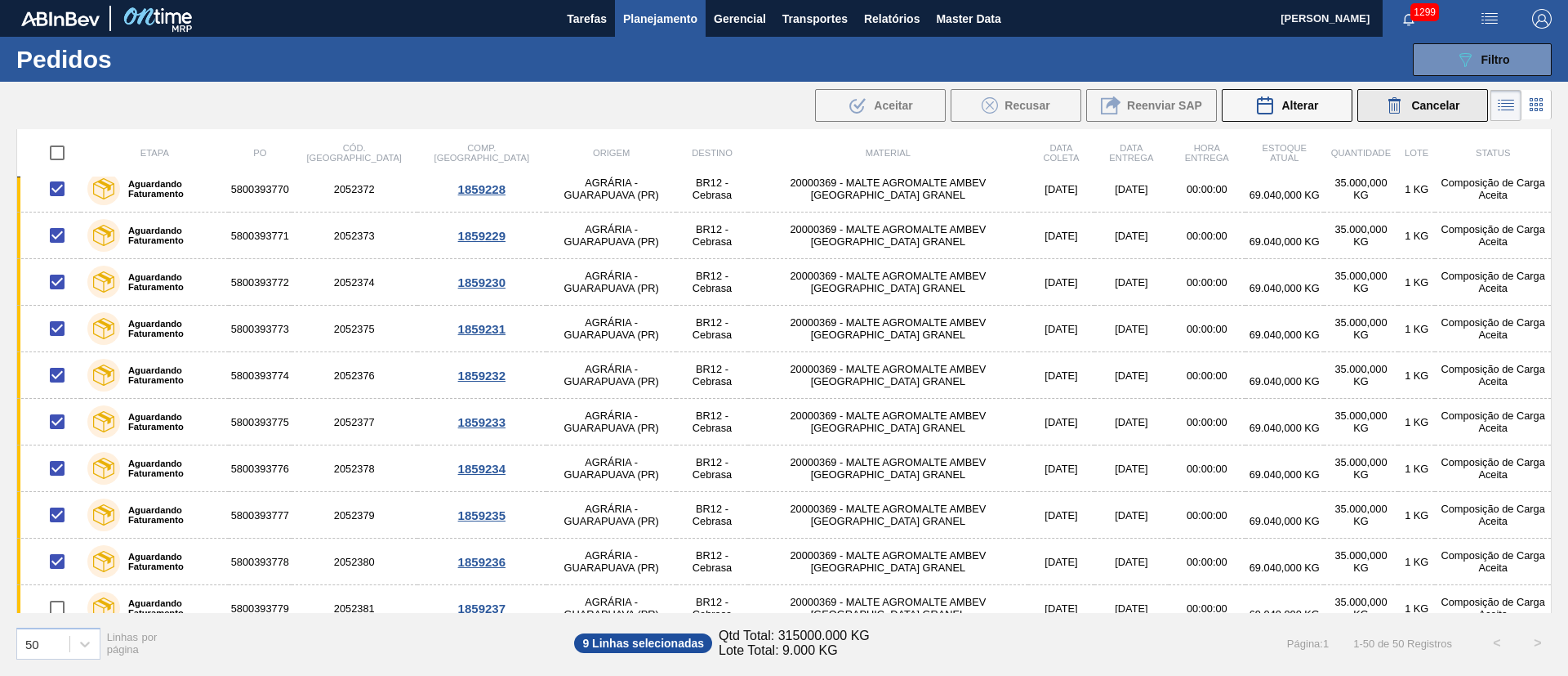
click at [1423, 104] on span "Cancelar" at bounding box center [1435, 105] width 48 height 13
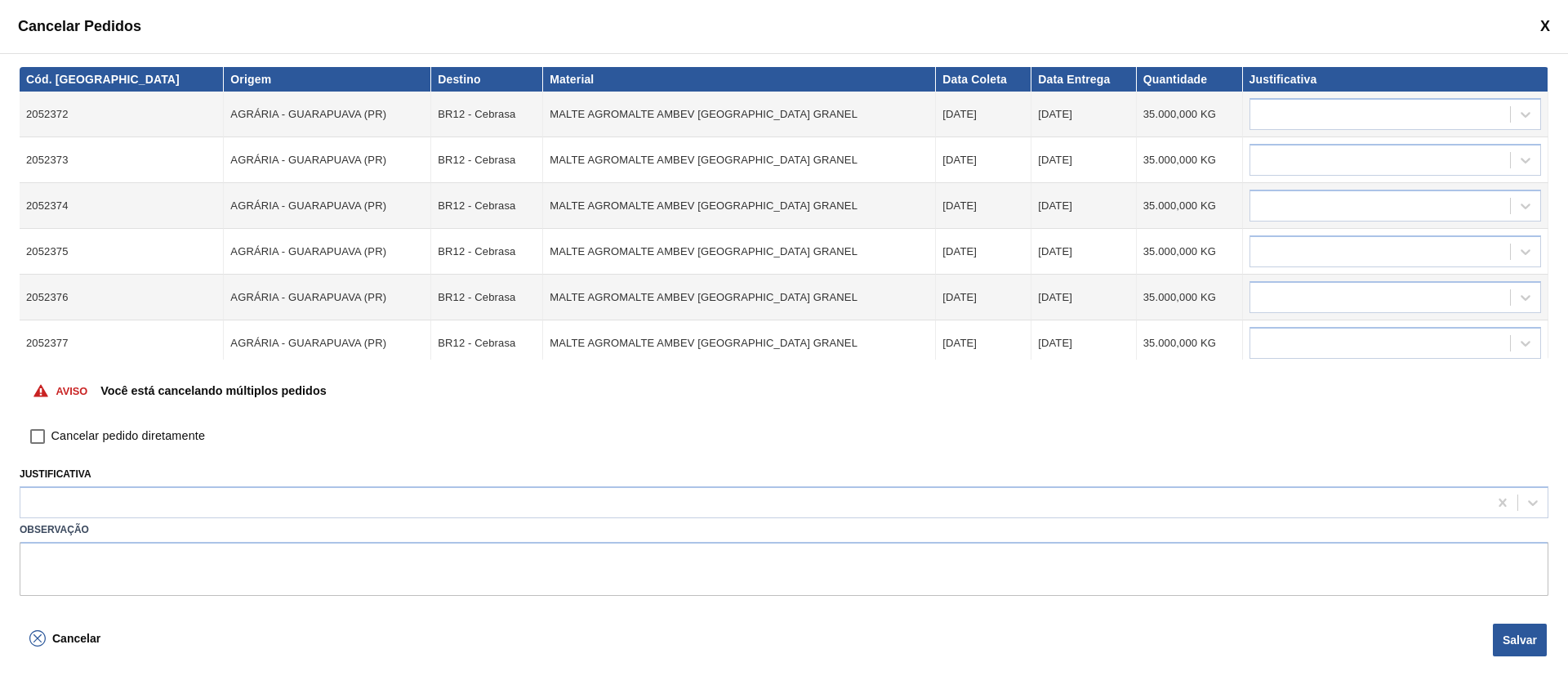
click at [42, 434] on input "Cancelar pedido diretamente" at bounding box center [37, 437] width 28 height 28
checkbox input "true"
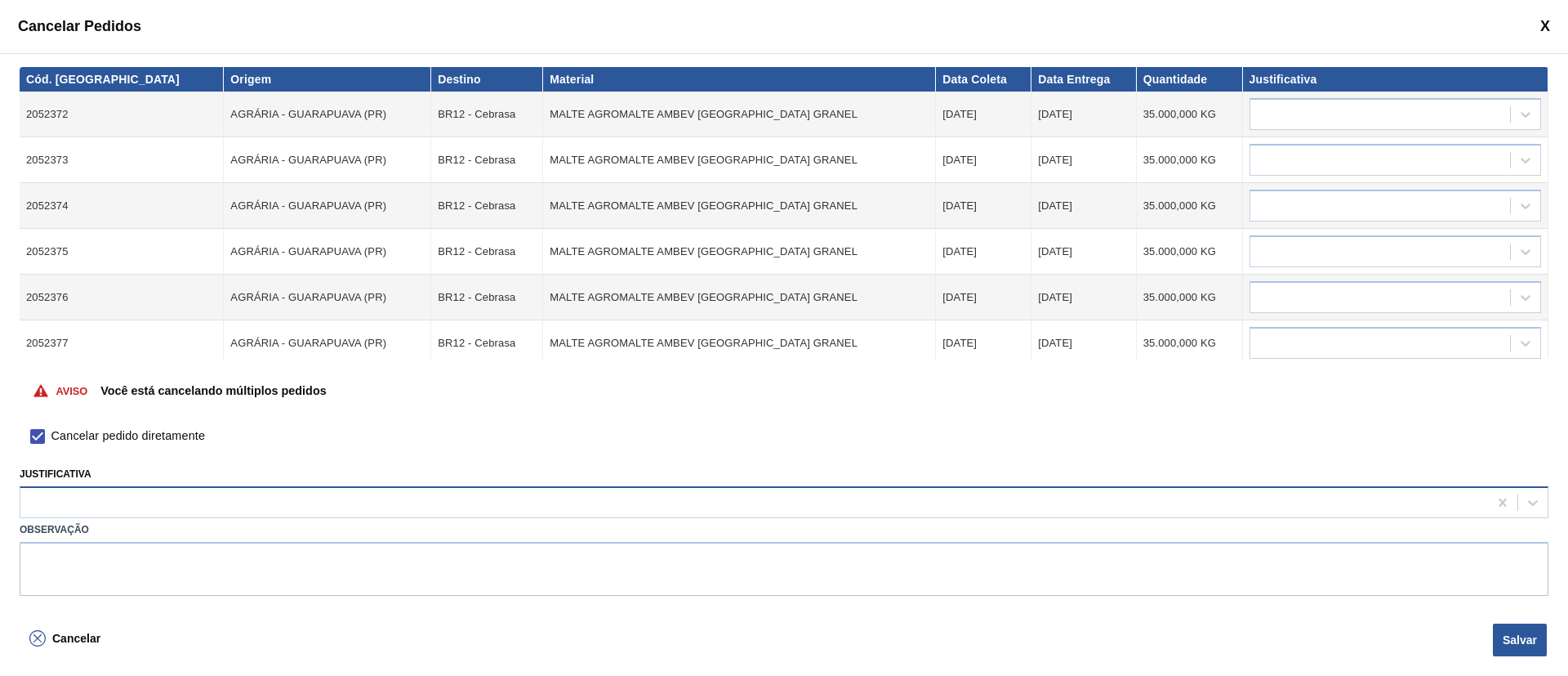
click at [43, 503] on div at bounding box center [754, 503] width 1468 height 23
type input "desca"
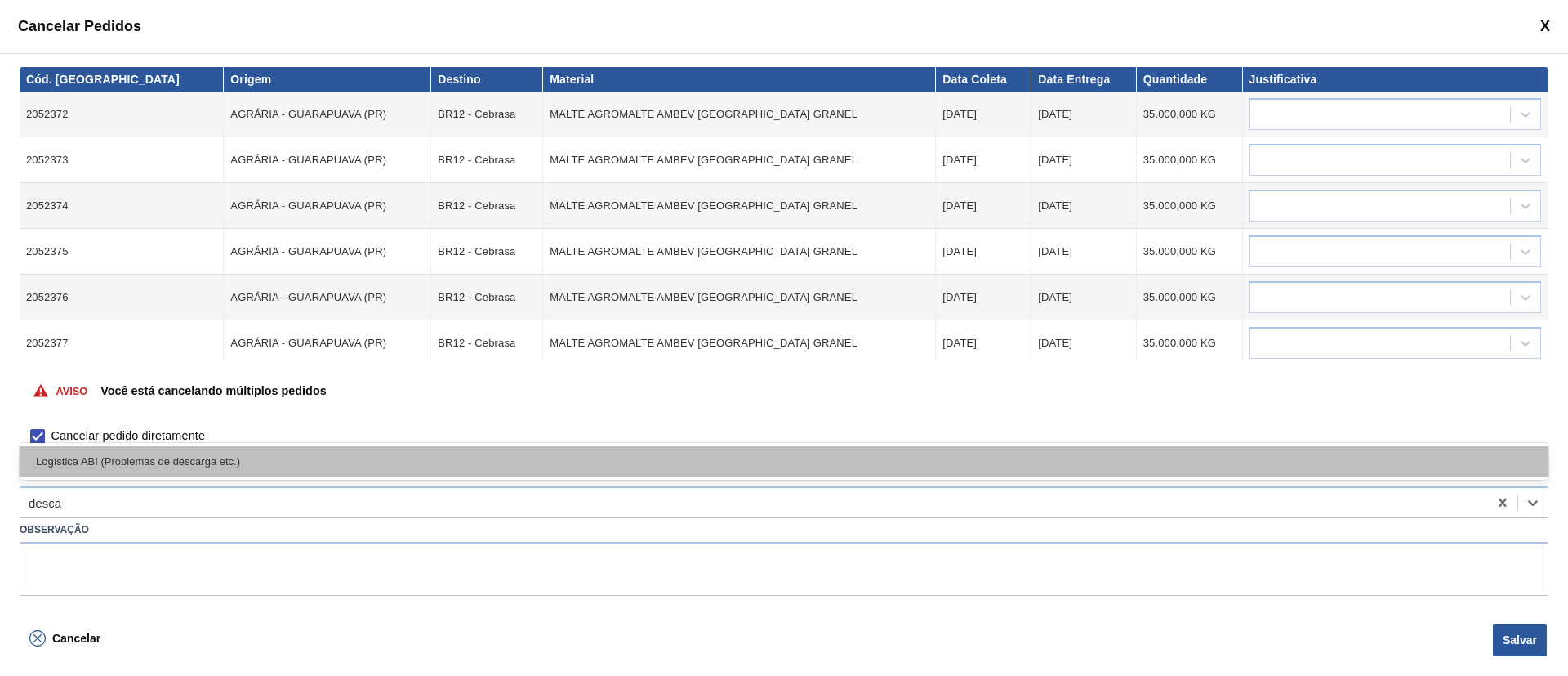
click at [159, 464] on div "Logística ABI (Problemas de descarga etc.)" at bounding box center [784, 461] width 1529 height 30
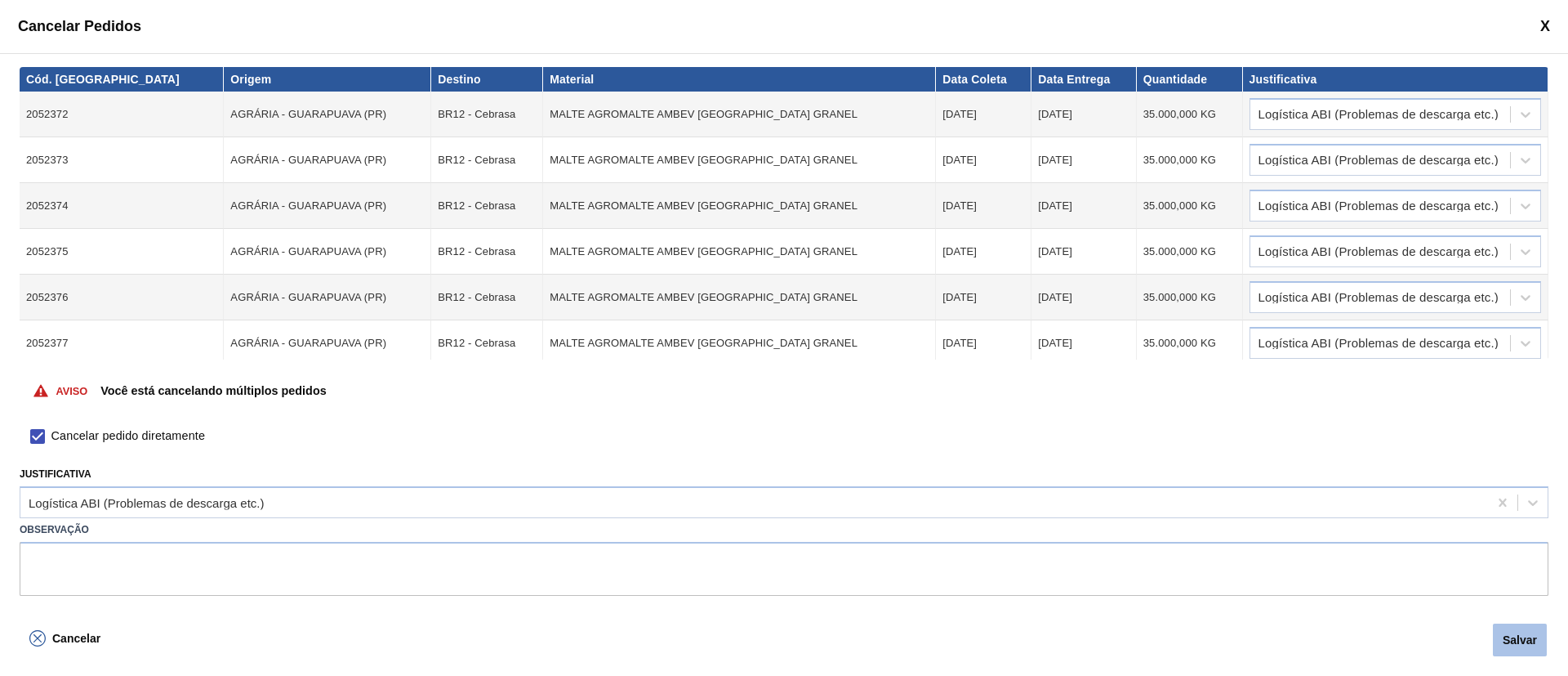
click at [1518, 643] on button "Salvar" at bounding box center [1520, 640] width 54 height 33
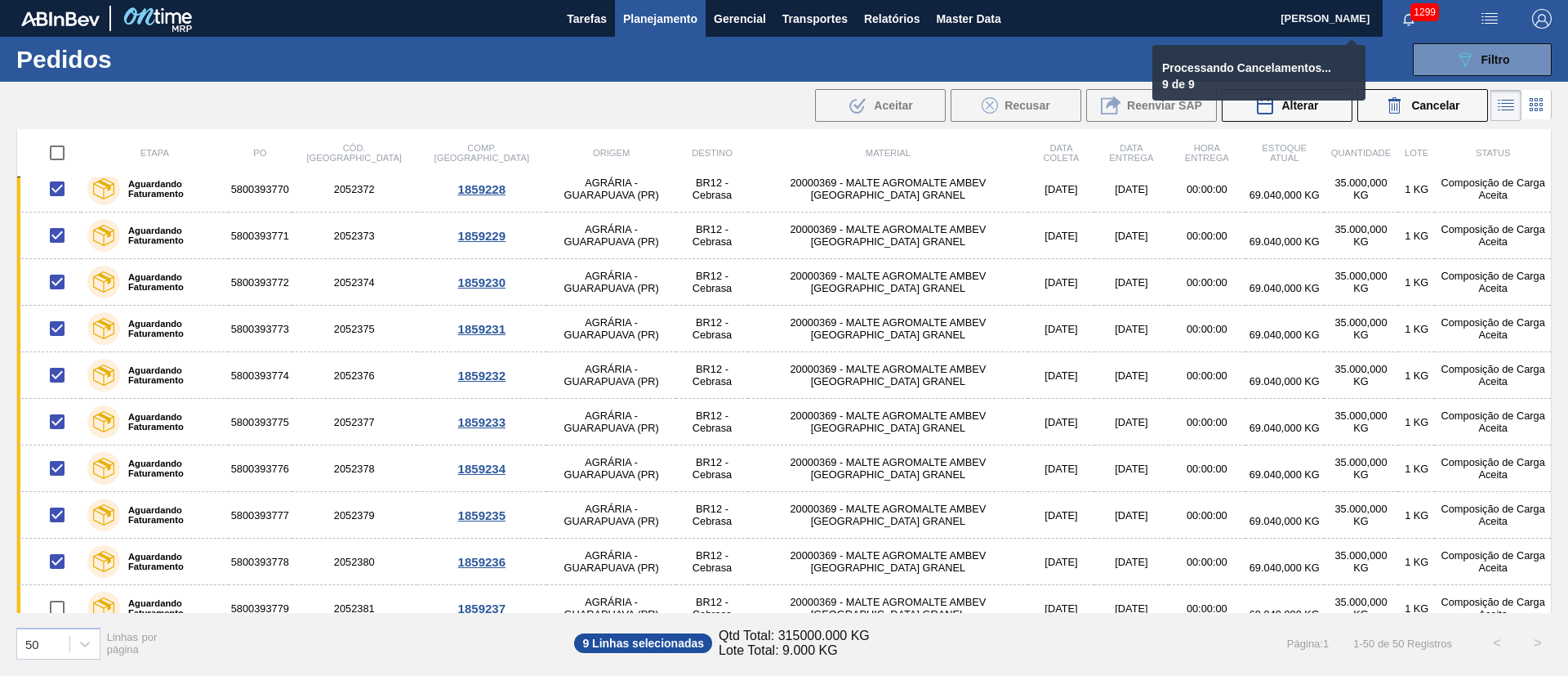
checkbox input "false"
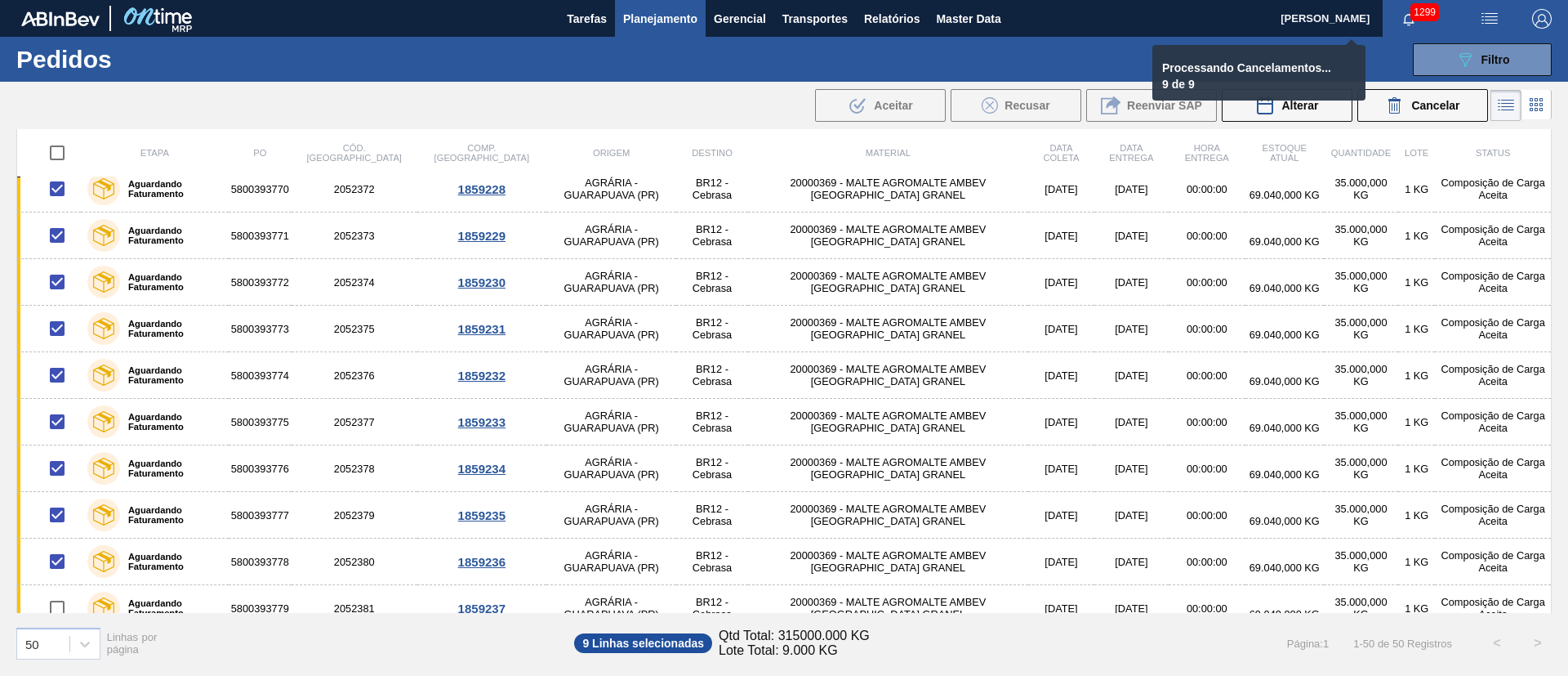
checkbox input "false"
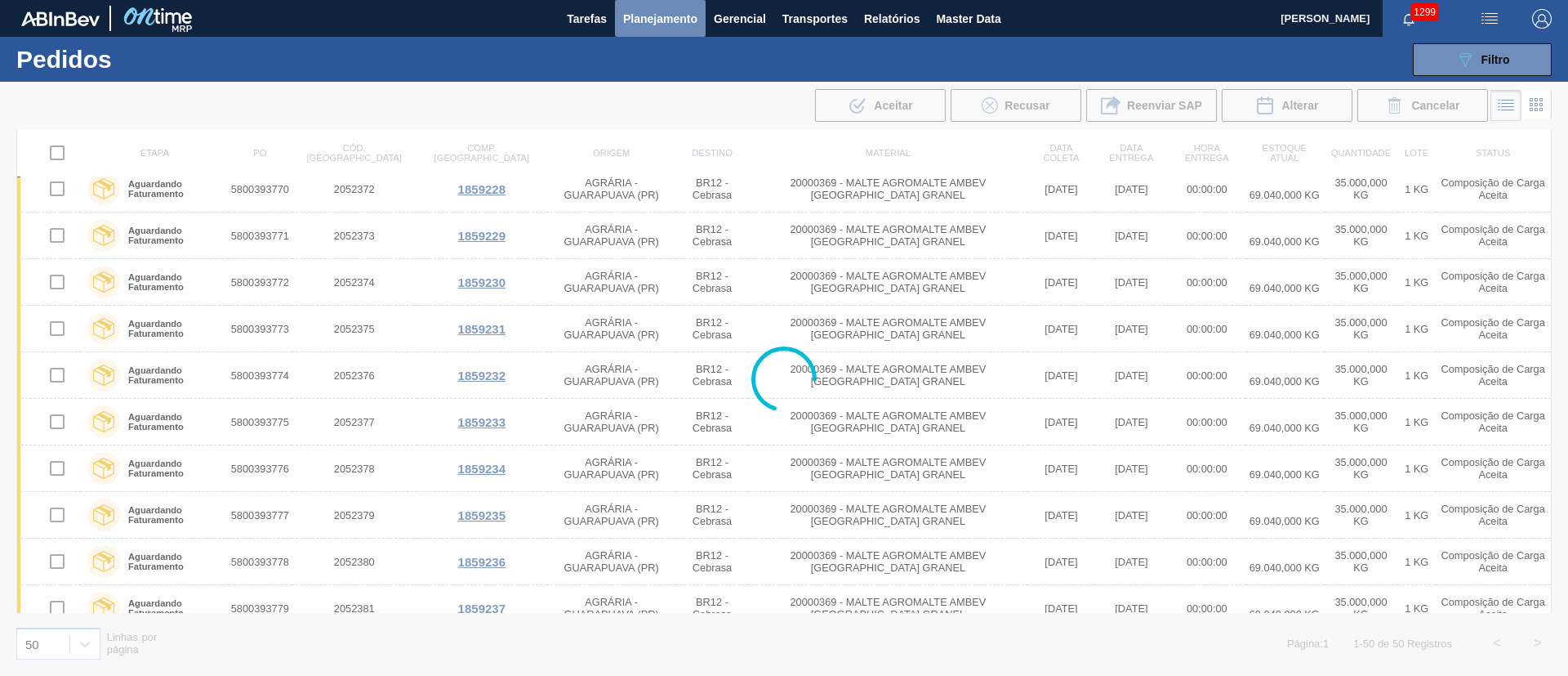
click at [665, 17] on span "Planejamento" at bounding box center [660, 18] width 74 height 20
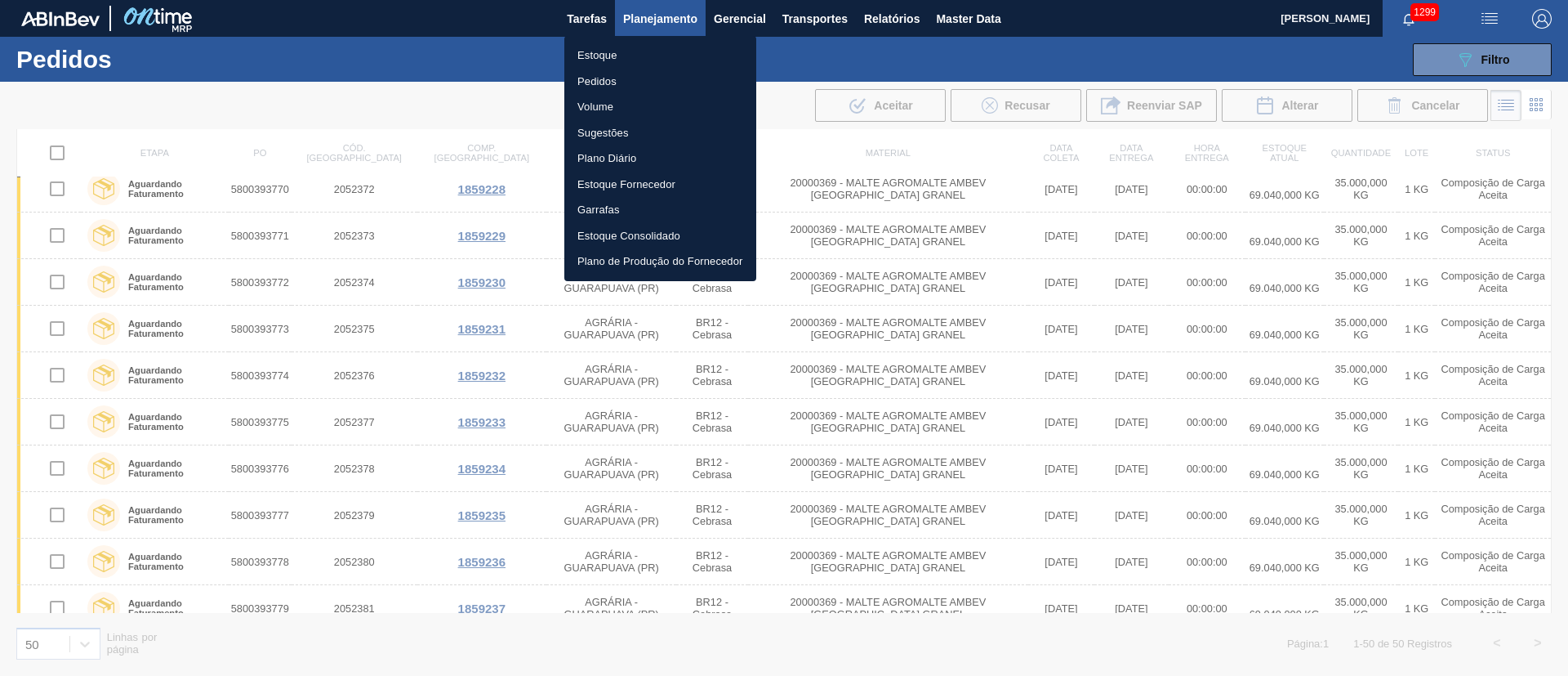
click at [599, 57] on li "Estoque" at bounding box center [660, 56] width 192 height 26
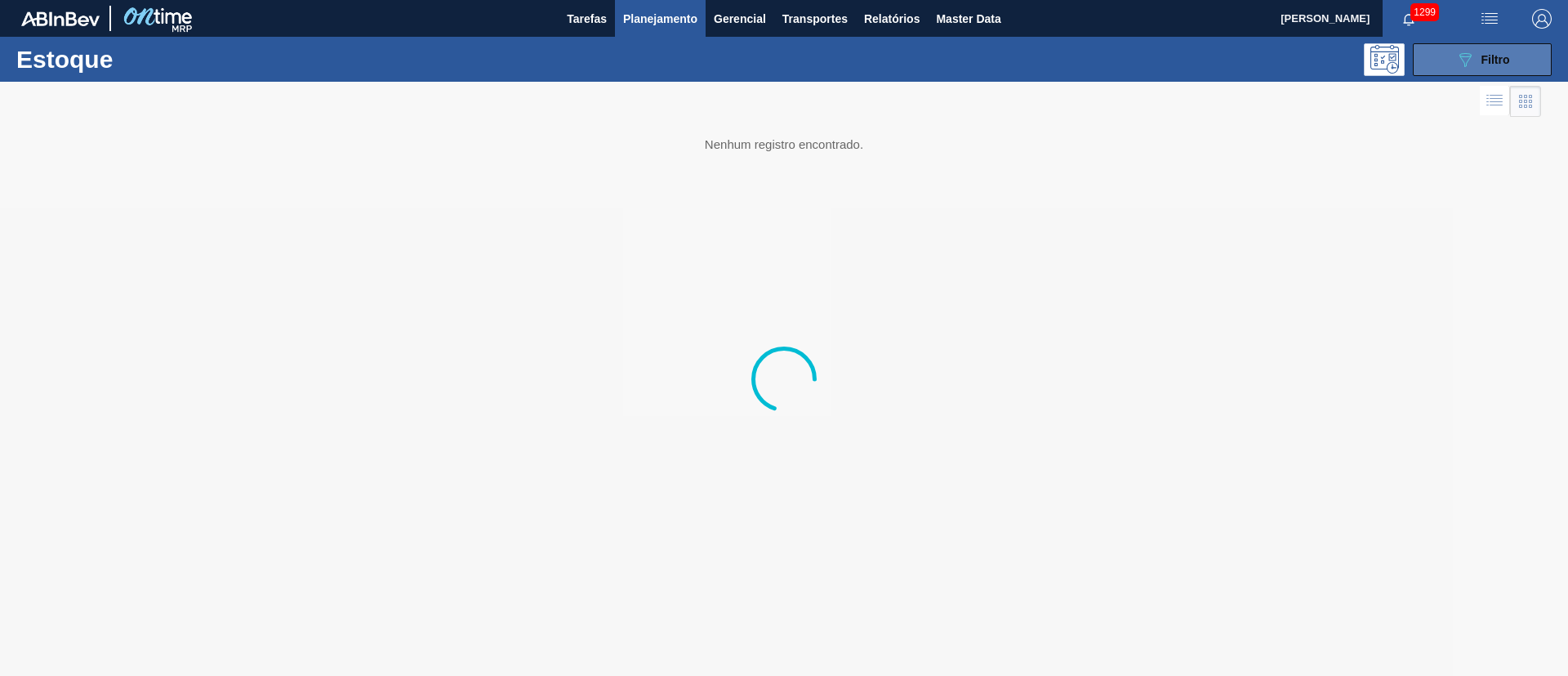
click at [1458, 58] on icon "089F7B8B-B2A5-4AFE-B5C0-19BA573D28AC" at bounding box center [1465, 59] width 20 height 20
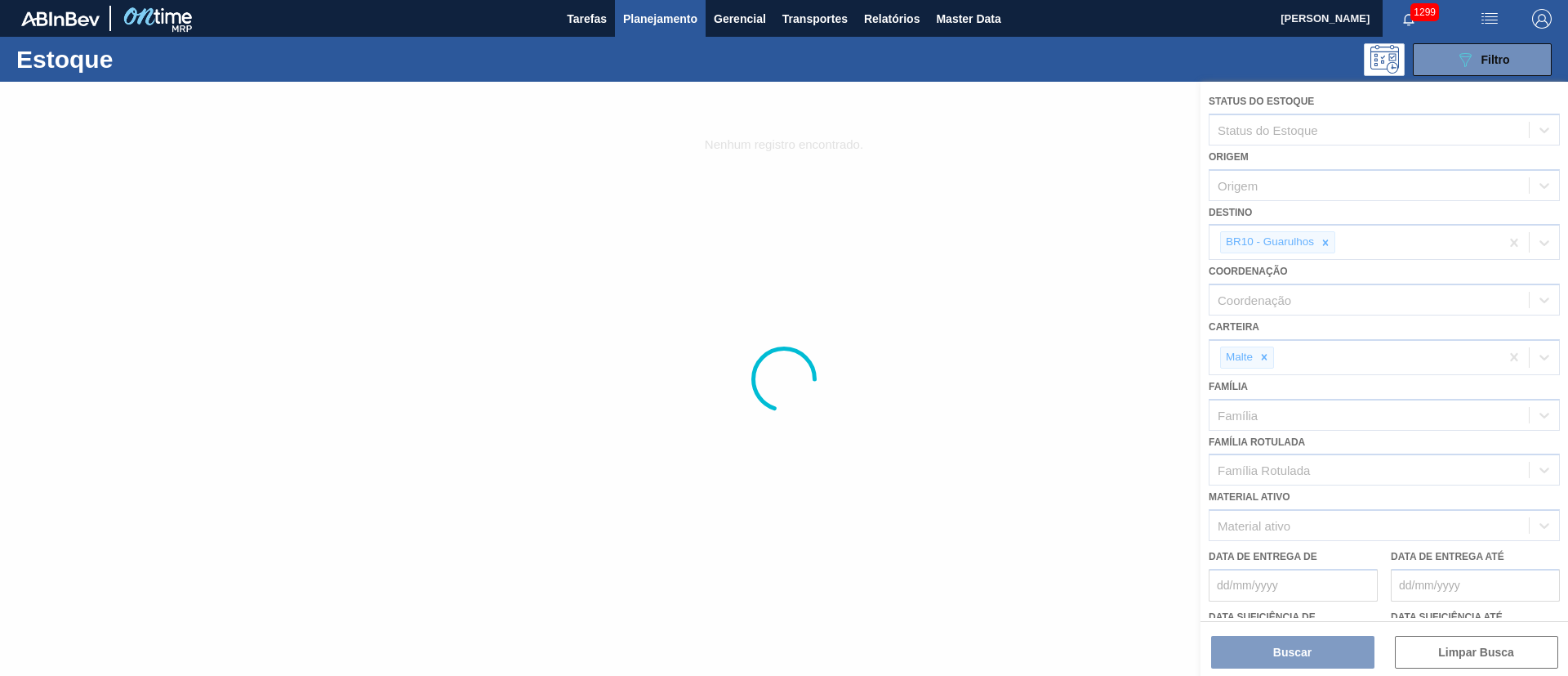
click at [1325, 236] on div at bounding box center [784, 378] width 1568 height 594
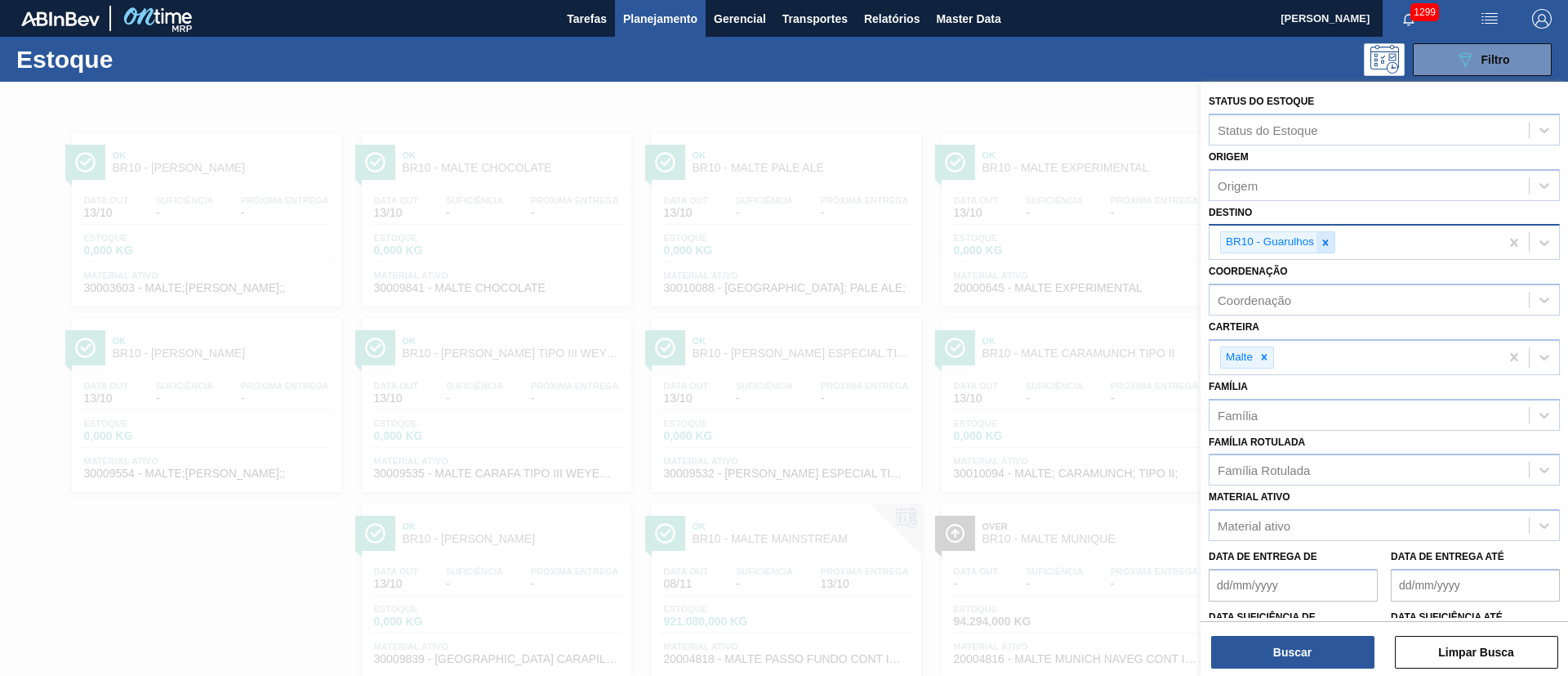
click at [1325, 242] on icon at bounding box center [1326, 242] width 6 height 6
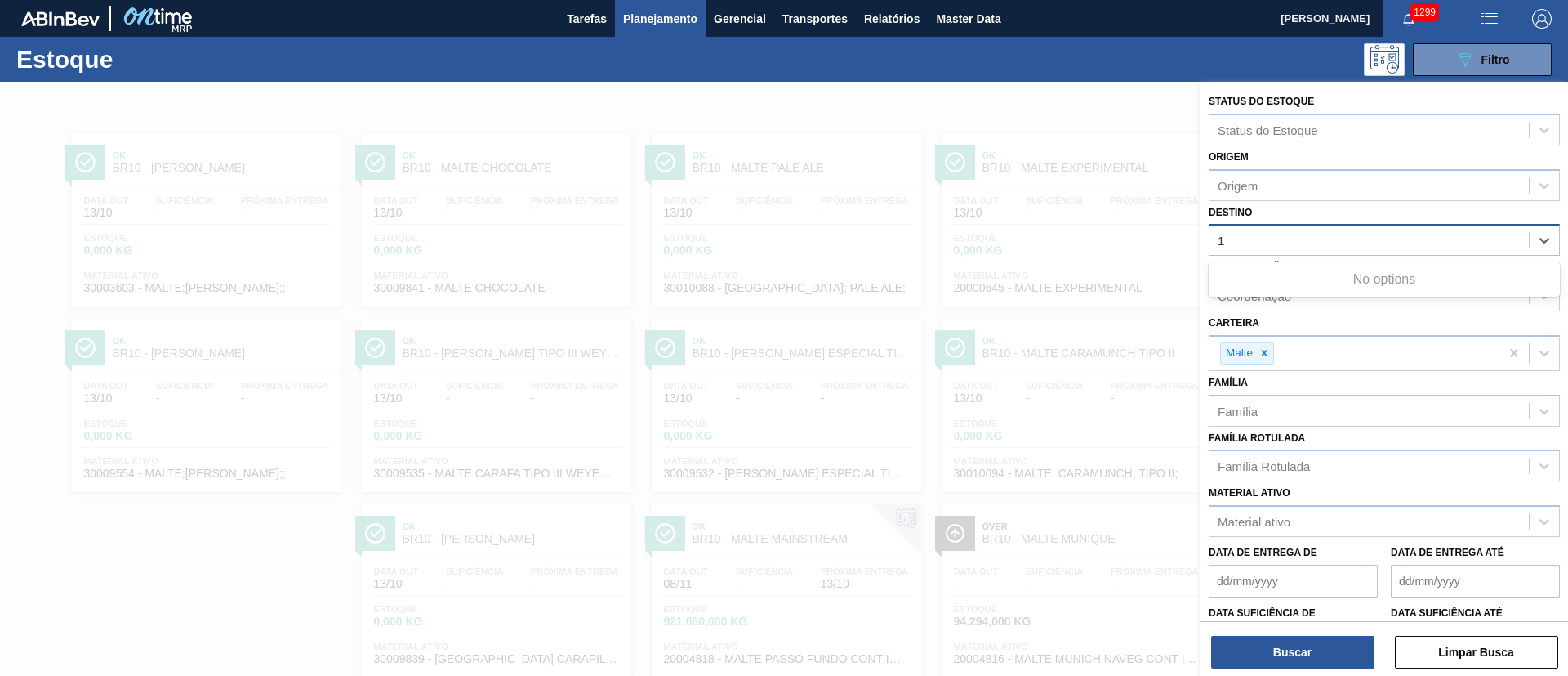
type input "11"
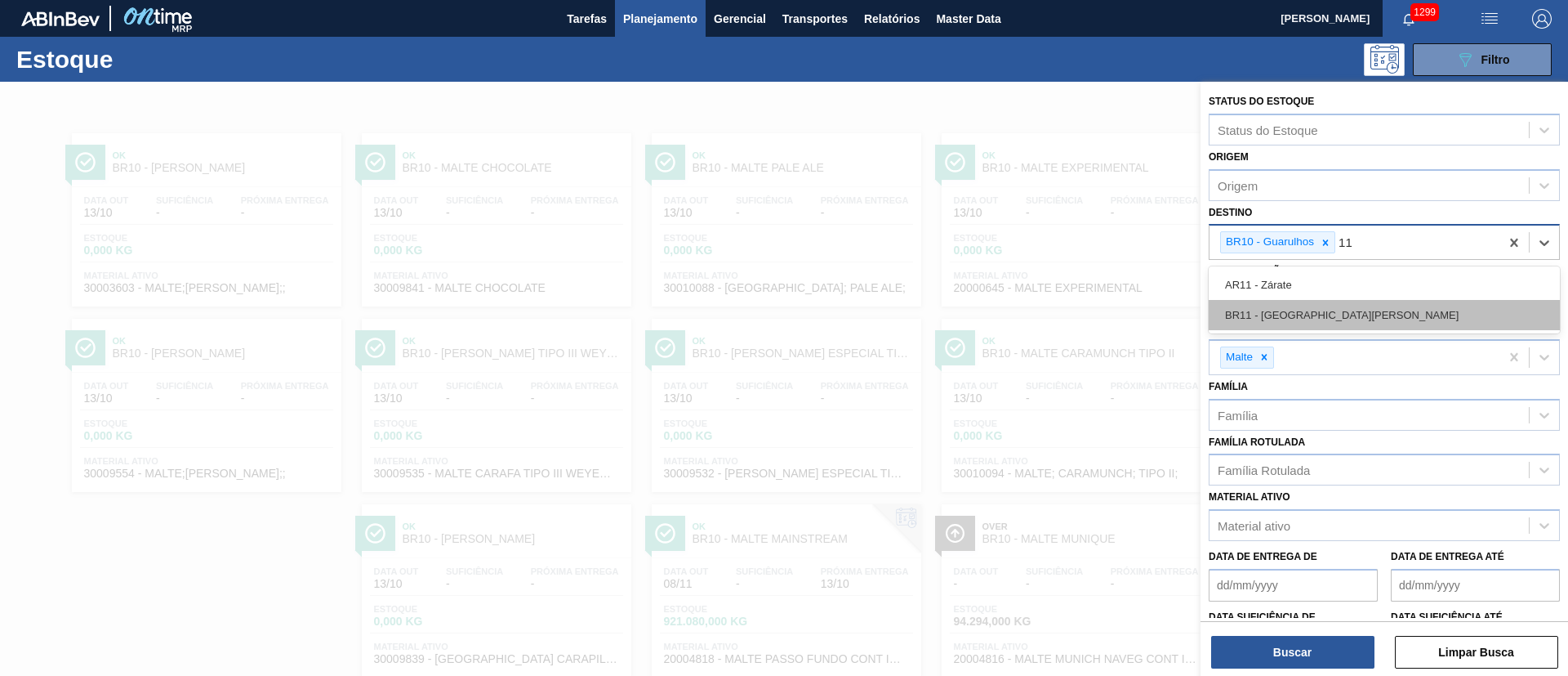
click at [1275, 318] on div "BR11 - [GEOGRAPHIC_DATA][PERSON_NAME]" at bounding box center [1385, 315] width 351 height 30
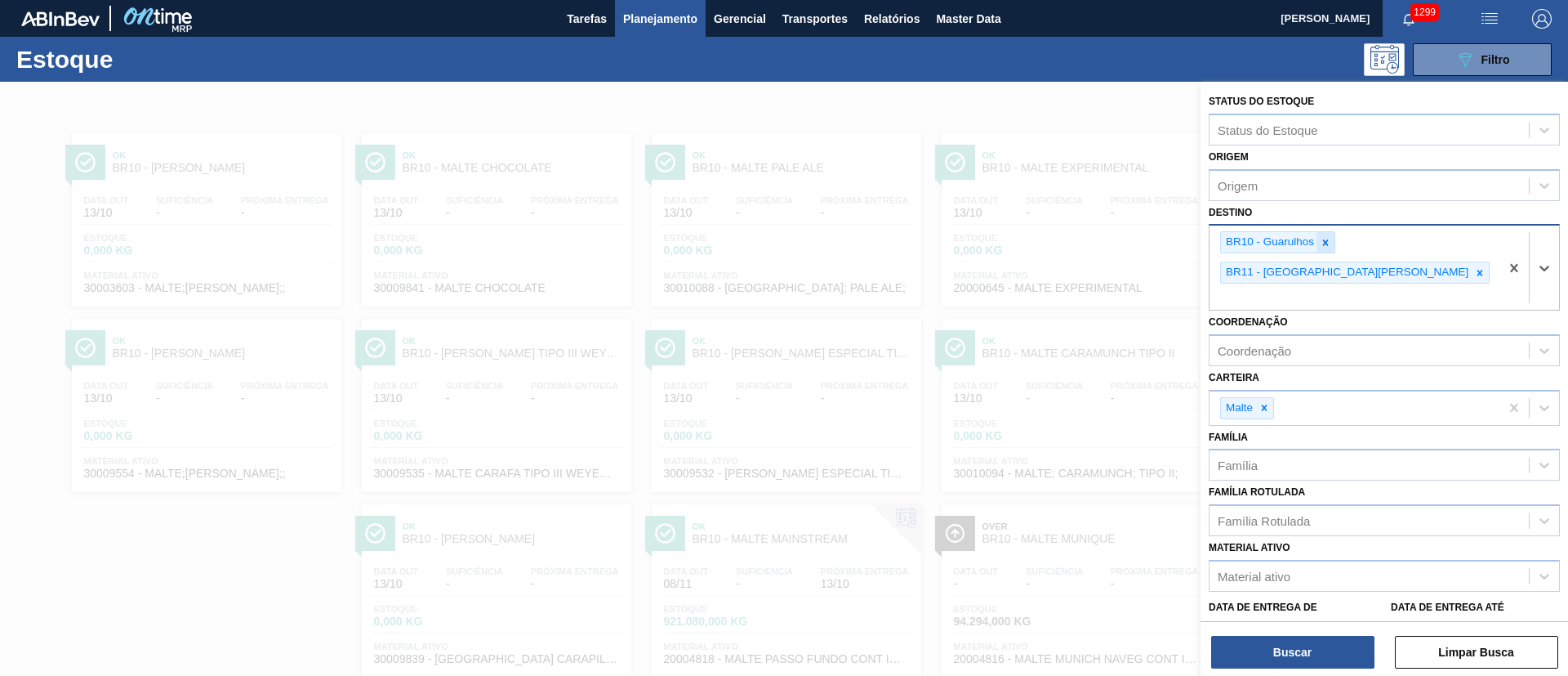
click at [1325, 237] on icon at bounding box center [1325, 242] width 11 height 11
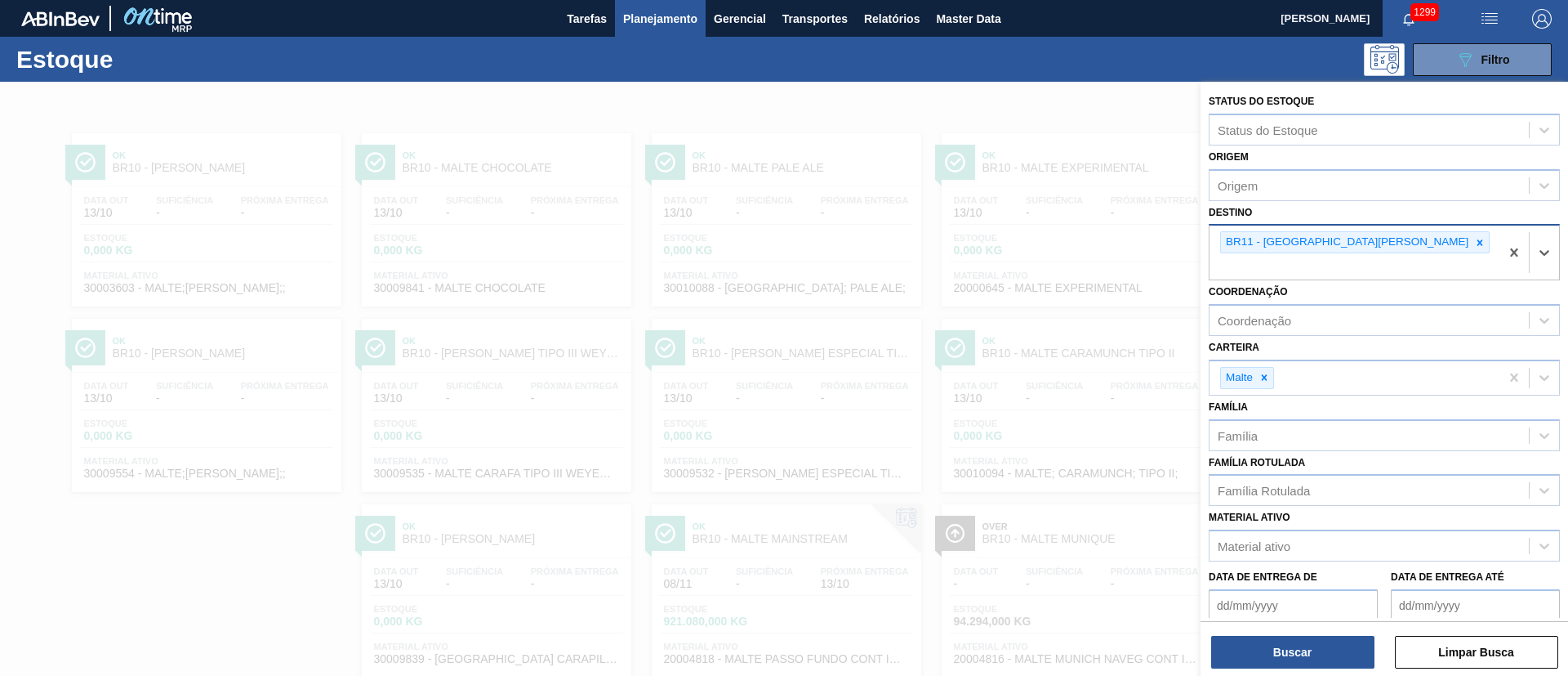
click at [1307, 634] on div "Buscar Limpar Busca" at bounding box center [1385, 644] width 368 height 46
click at [1304, 651] on button "Buscar" at bounding box center [1293, 653] width 163 height 33
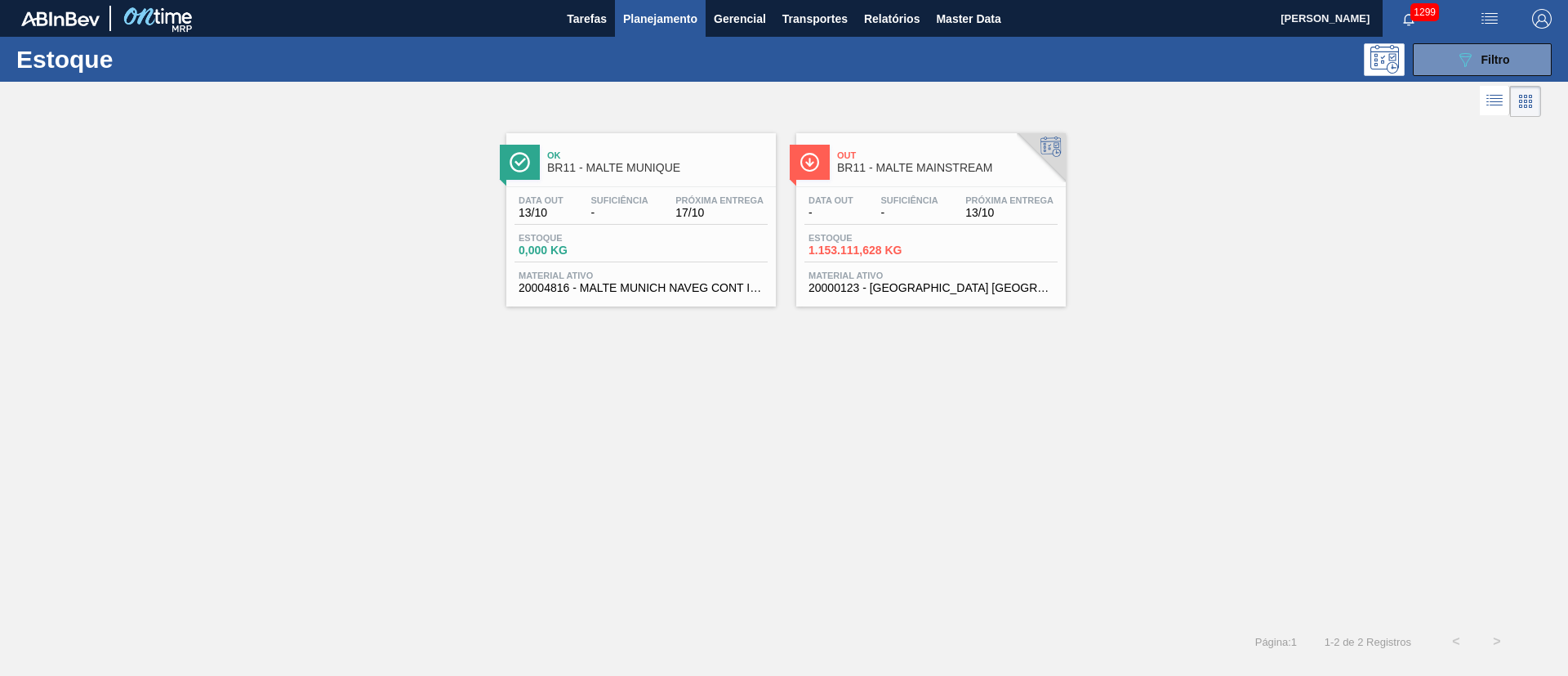
click at [857, 207] on div "Data out -" at bounding box center [831, 206] width 53 height 23
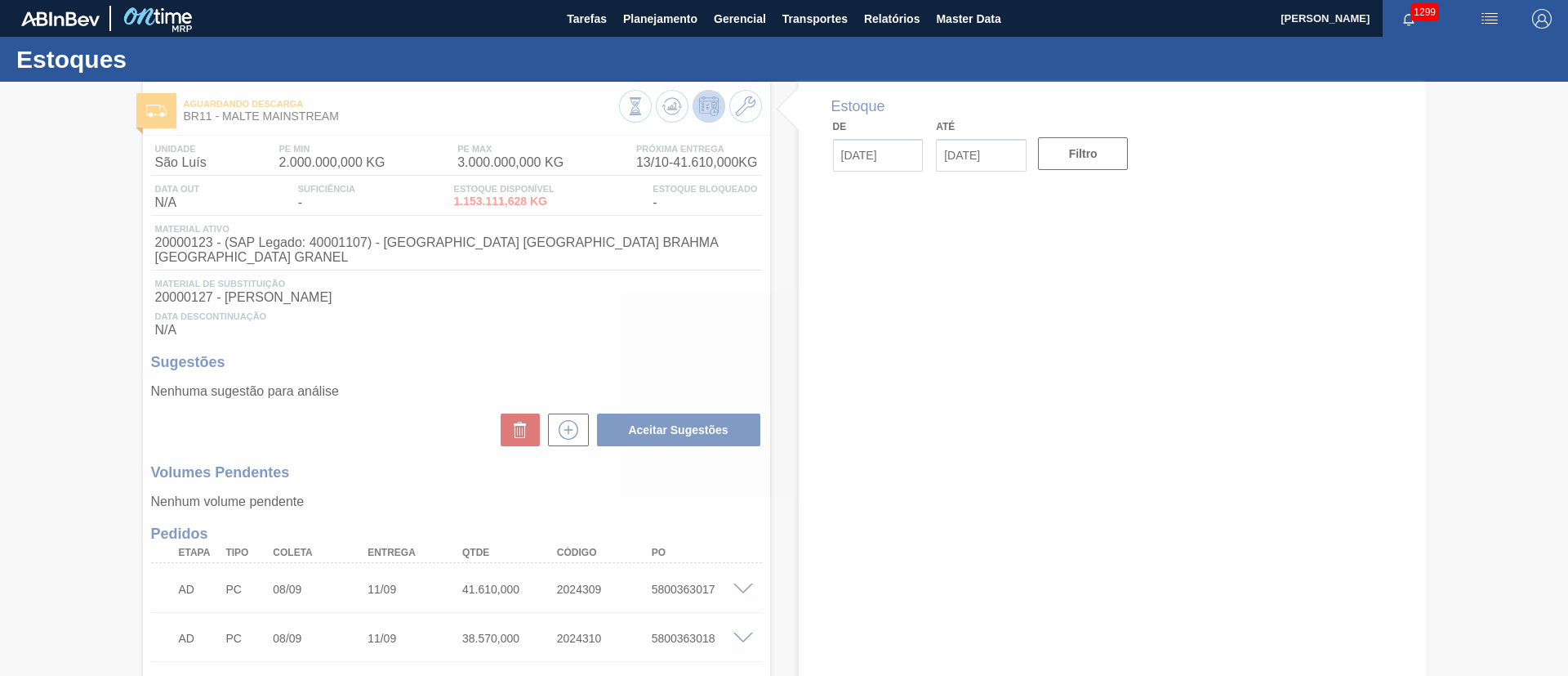
type input "[DATE]"
type input "27/10/2025"
